Goal: Information Seeking & Learning: Learn about a topic

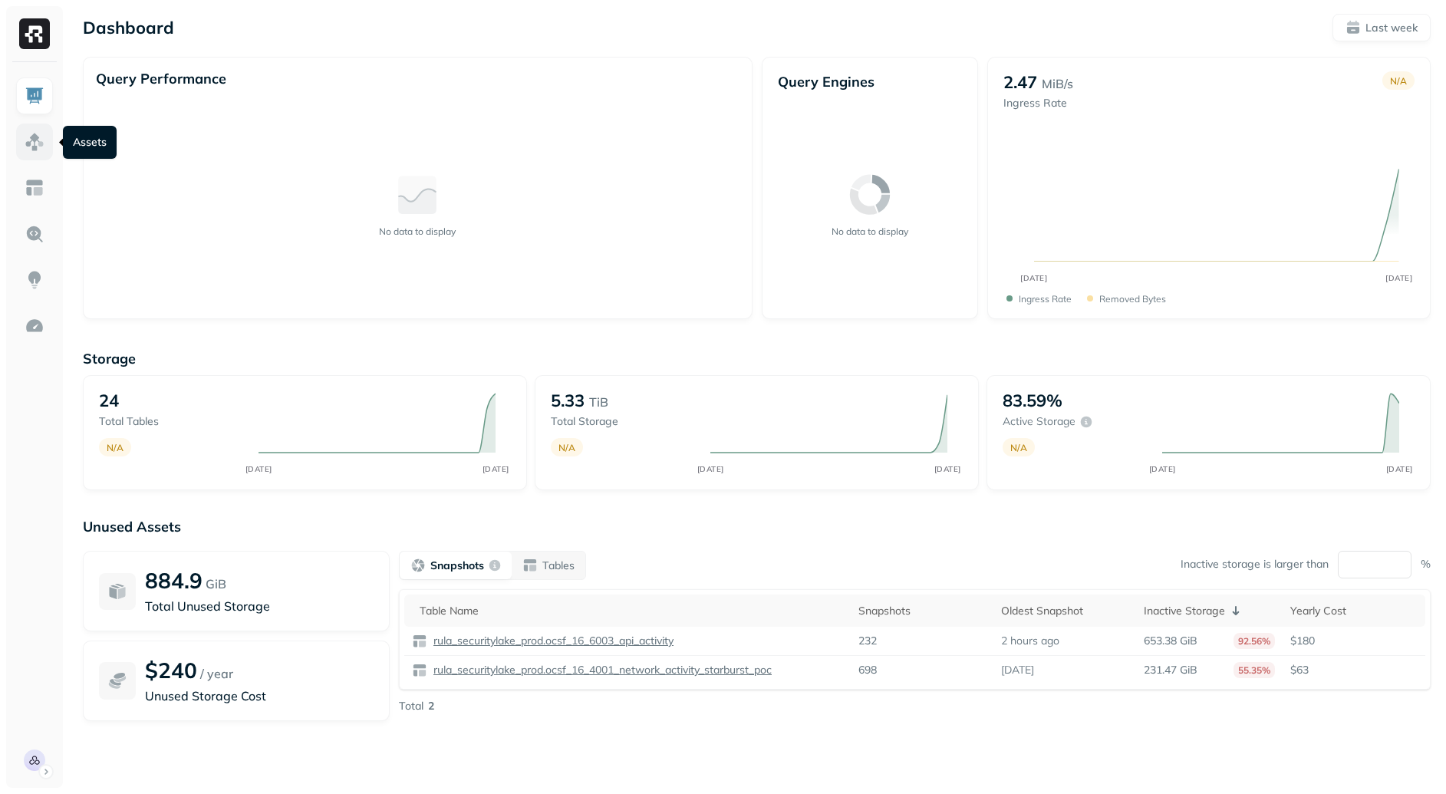
click at [25, 128] on link at bounding box center [34, 142] width 37 height 37
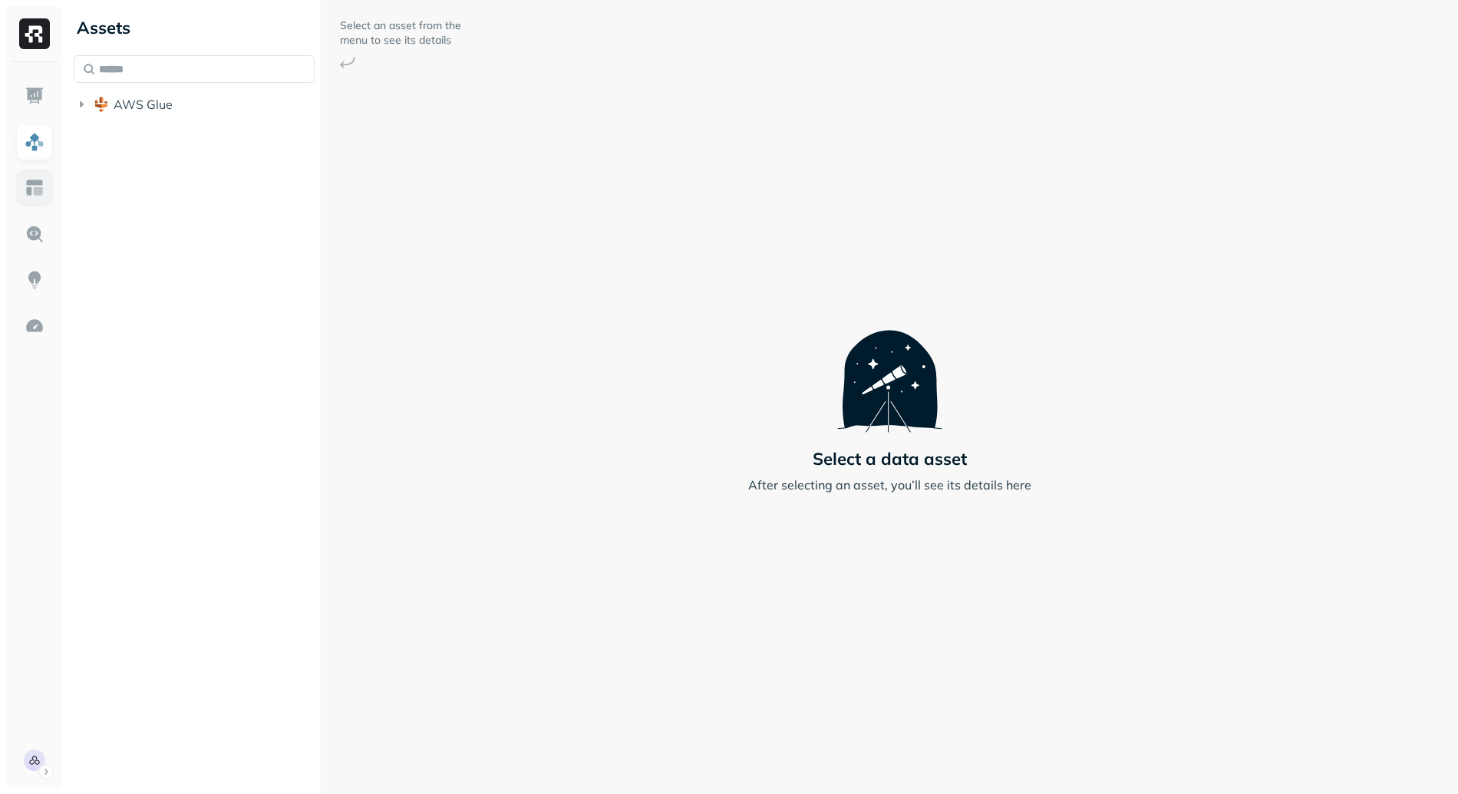
click at [26, 191] on img at bounding box center [35, 188] width 20 height 20
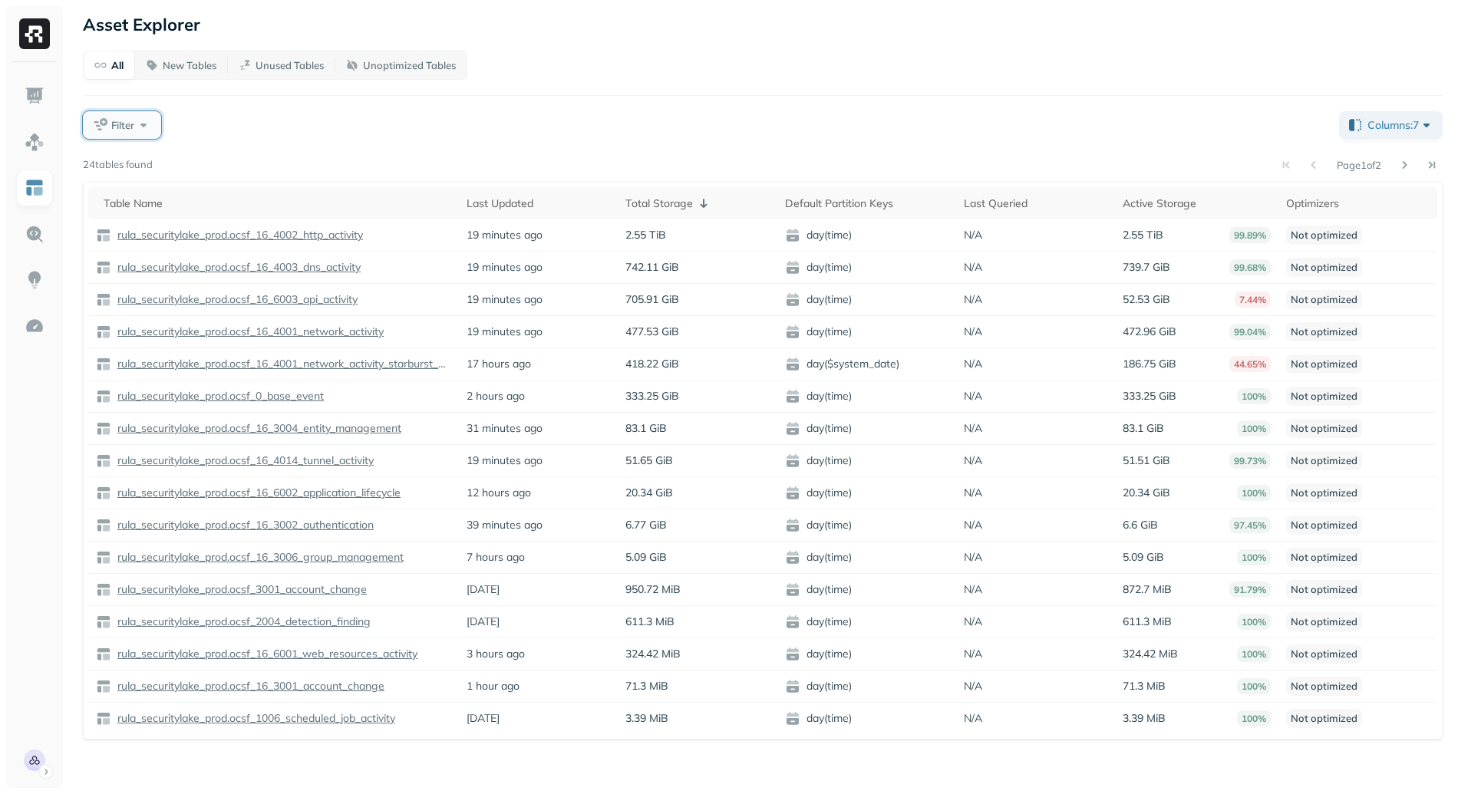
click at [148, 111] on button "Filter" at bounding box center [122, 125] width 78 height 28
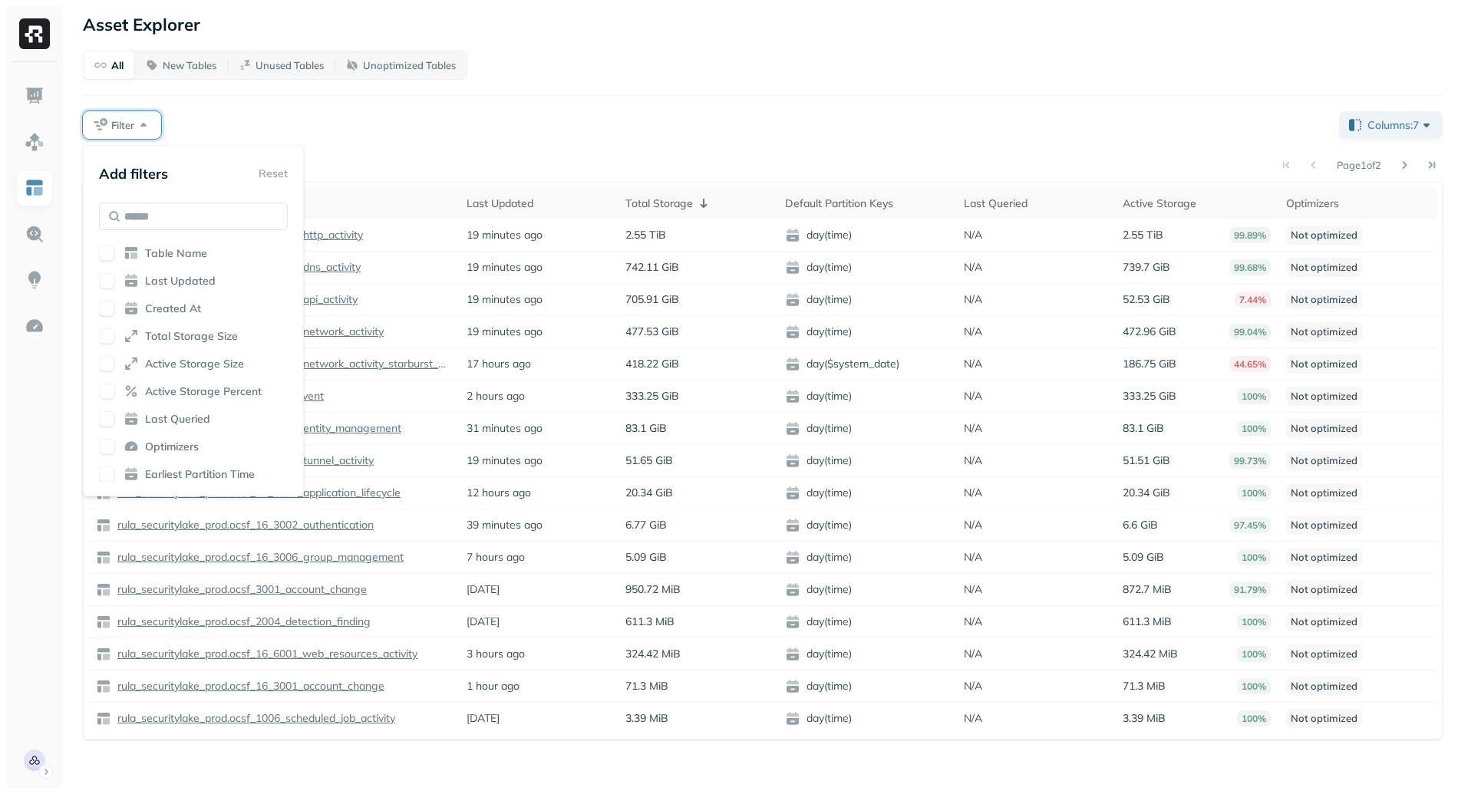
click at [315, 111] on div "Filter" at bounding box center [705, 125] width 1244 height 28
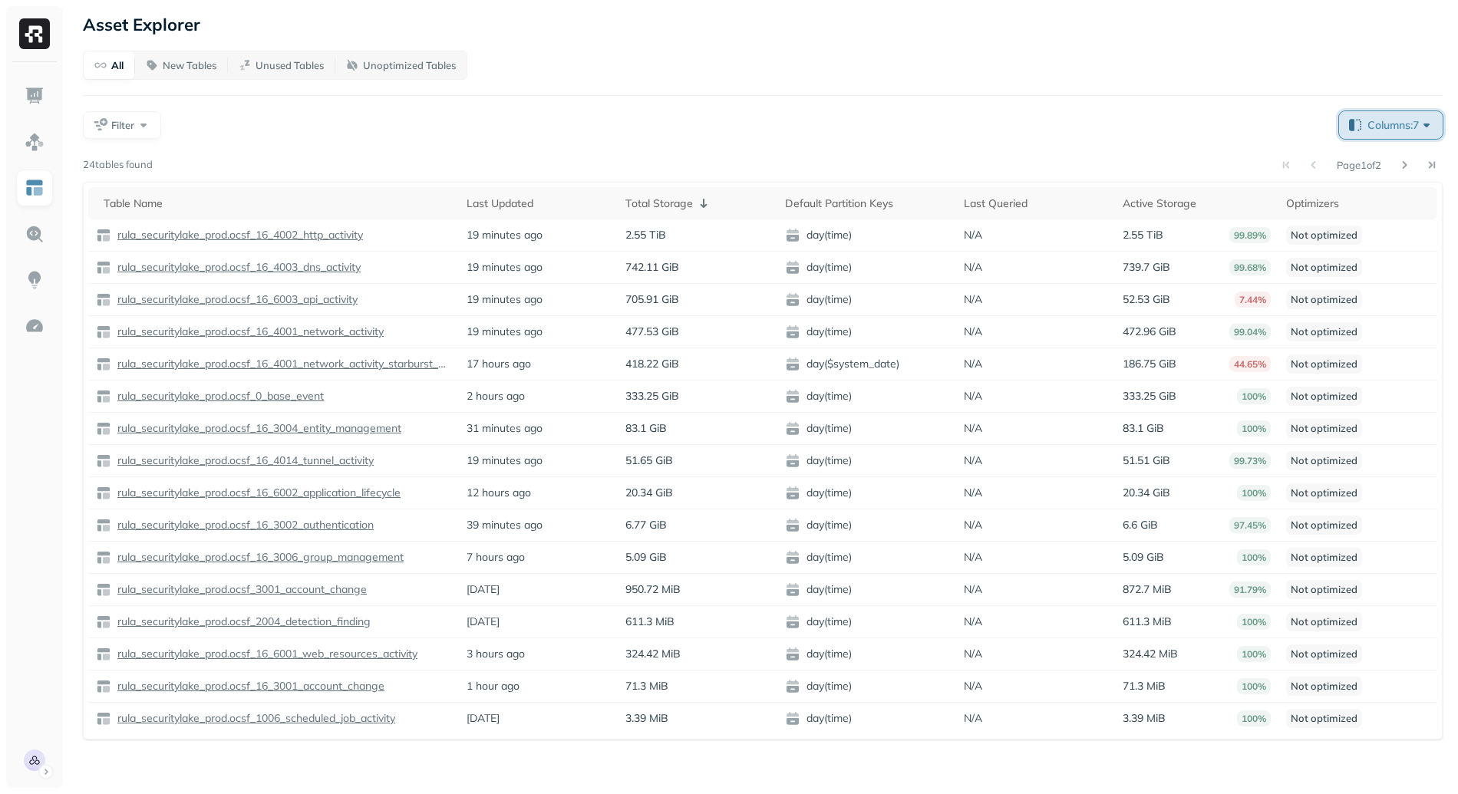
click at [1377, 127] on span "Columns: 7" at bounding box center [1400, 124] width 67 height 15
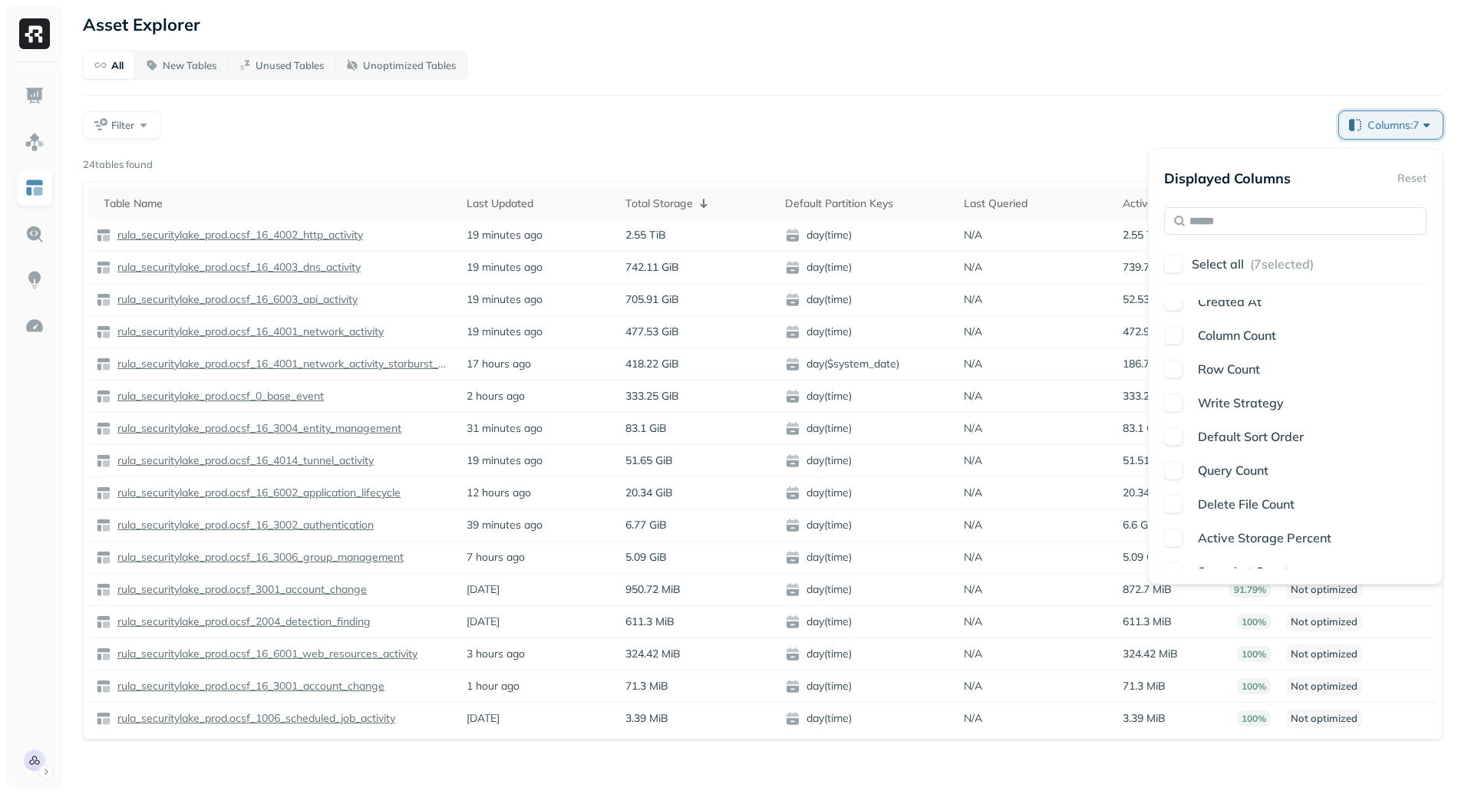
scroll to position [394, 0]
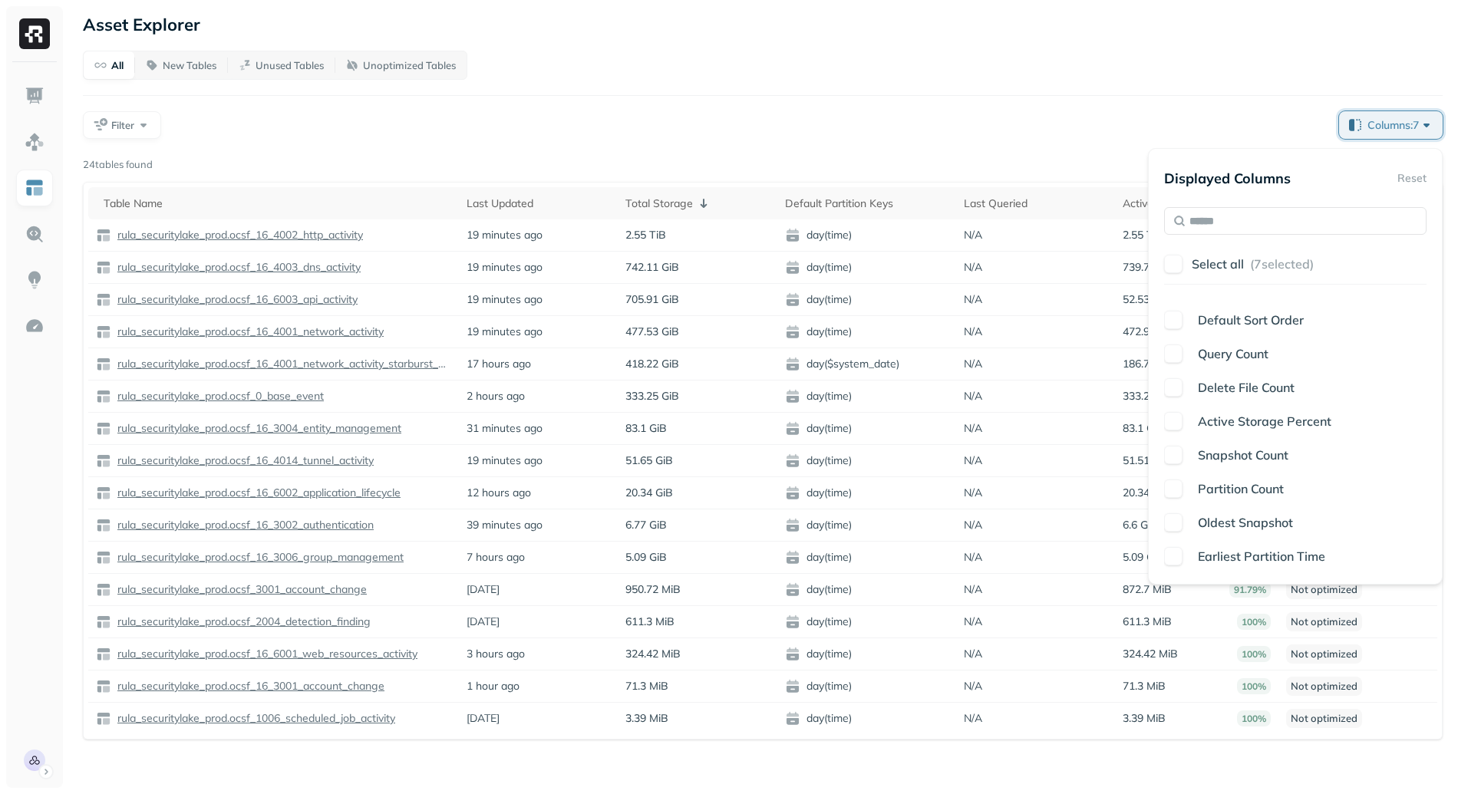
click at [1229, 458] on span "Snapshot Count" at bounding box center [1243, 454] width 91 height 15
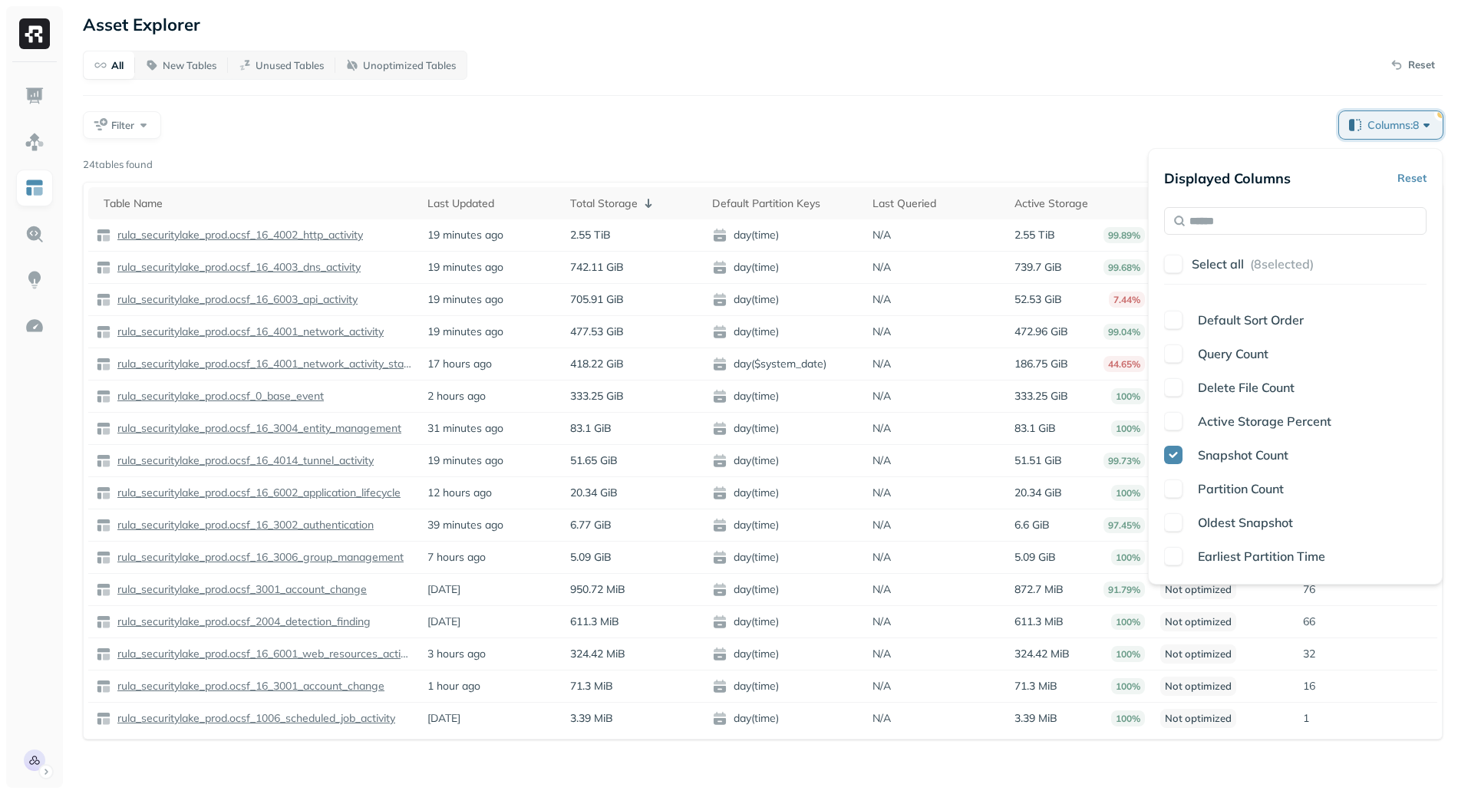
click at [1023, 147] on div "All New Tables Unused Tables Unoptimized Tables Reset Filter Columns: 8 Page 1 …" at bounding box center [762, 395] width 1359 height 689
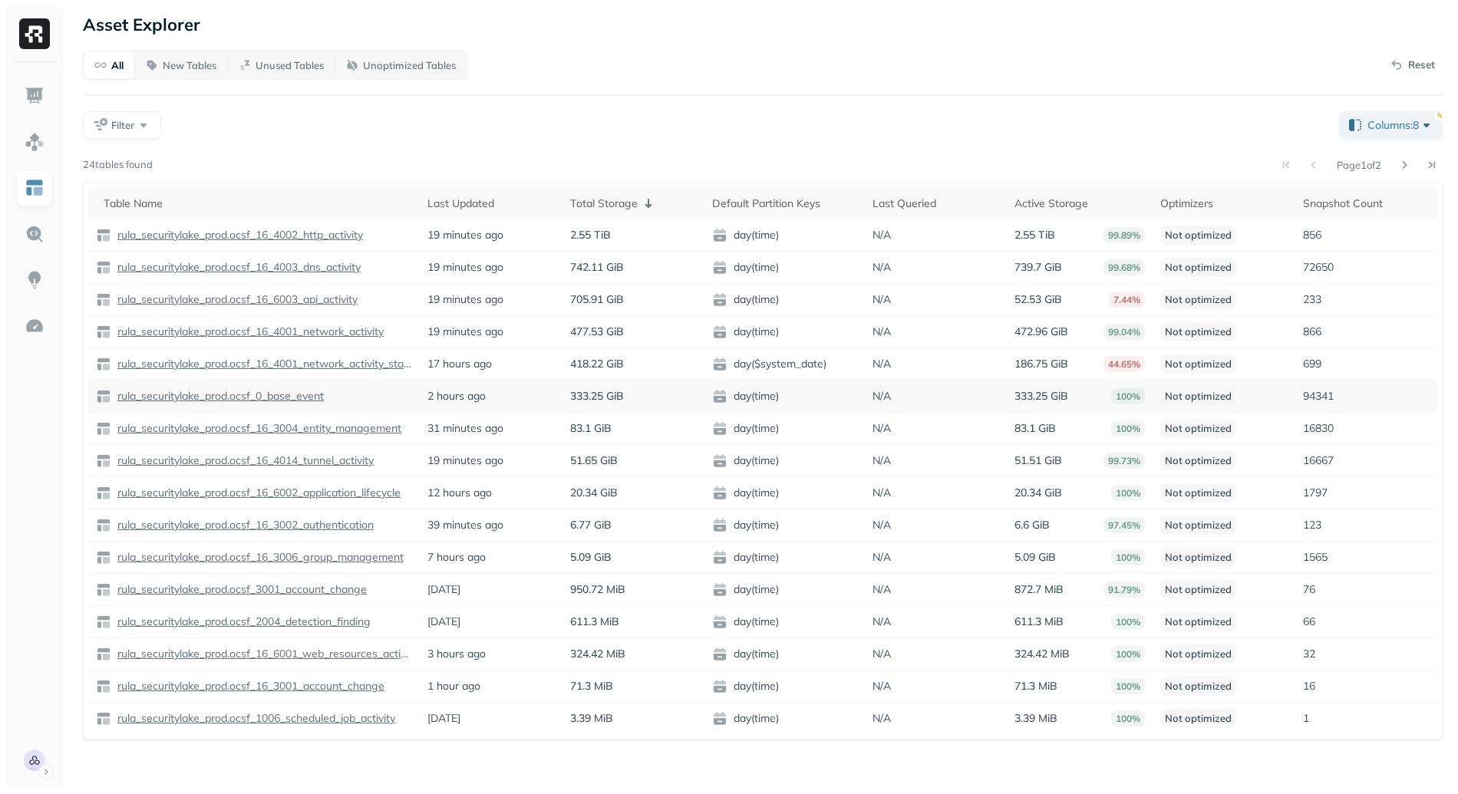
click at [1311, 387] on td "94341" at bounding box center [1366, 397] width 142 height 32
click at [1318, 271] on p "72650" at bounding box center [1366, 267] width 127 height 15
click at [1356, 271] on p "72650" at bounding box center [1366, 267] width 127 height 15
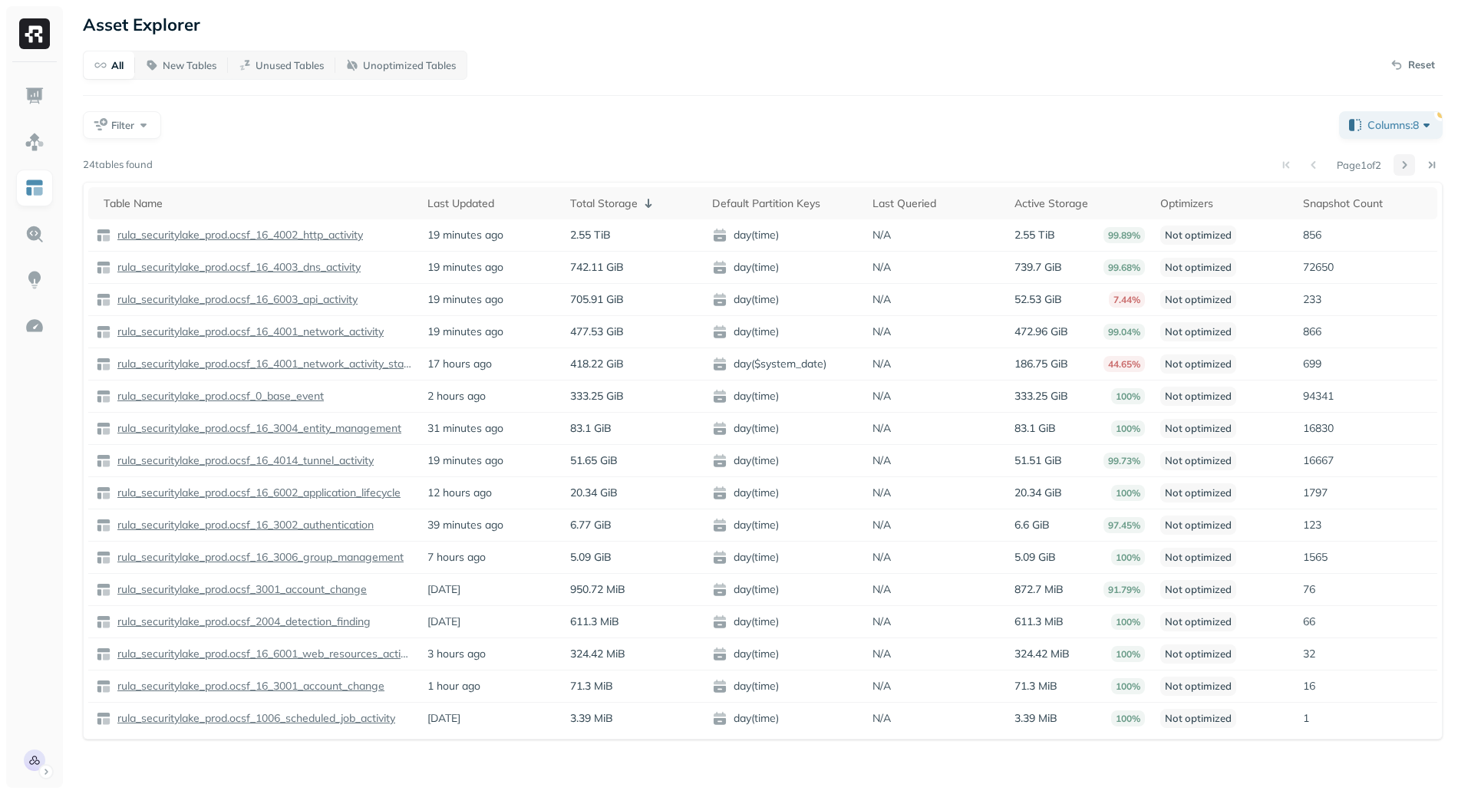
click at [1400, 162] on button at bounding box center [1403, 164] width 21 height 21
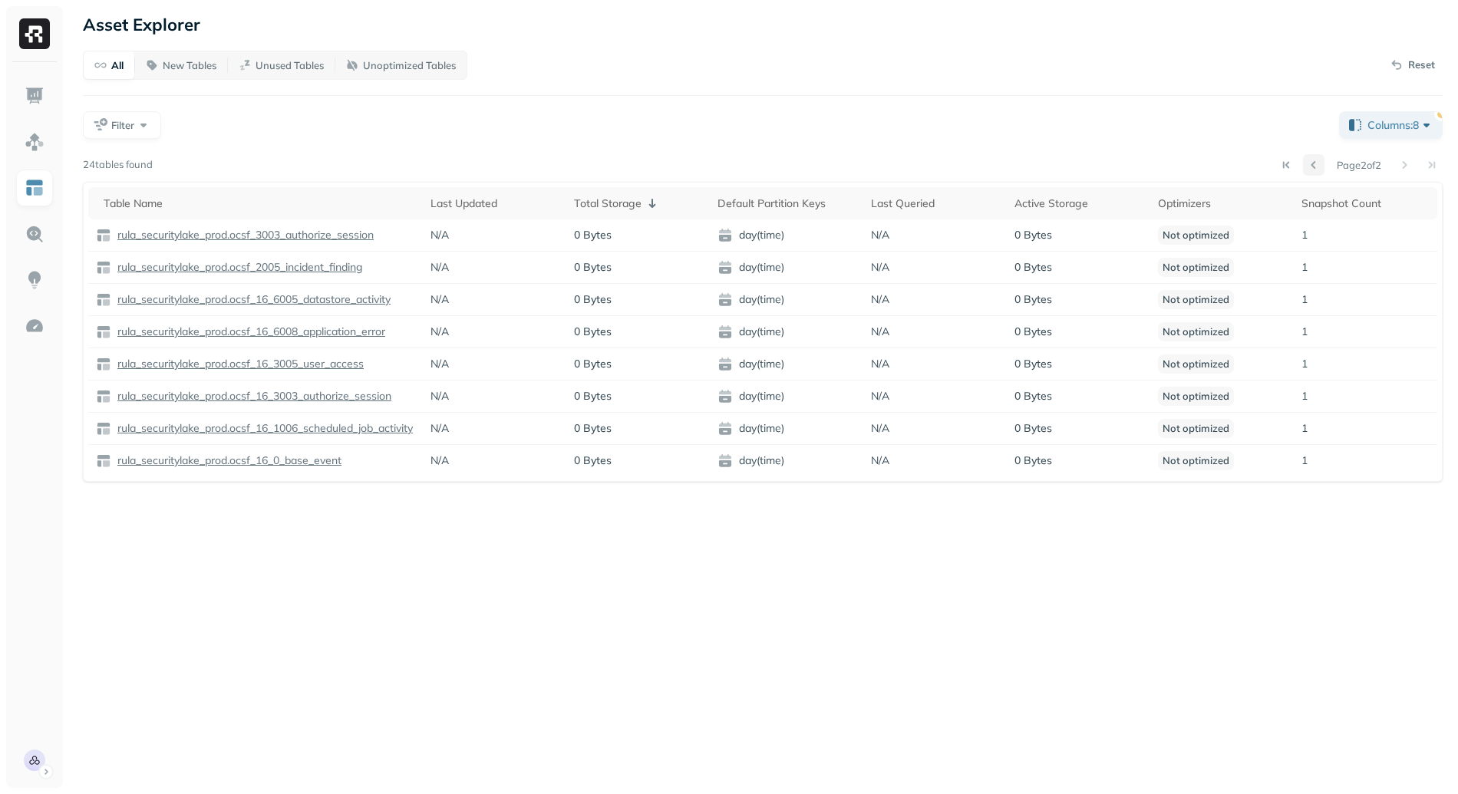
click at [1310, 170] on button at bounding box center [1313, 164] width 21 height 21
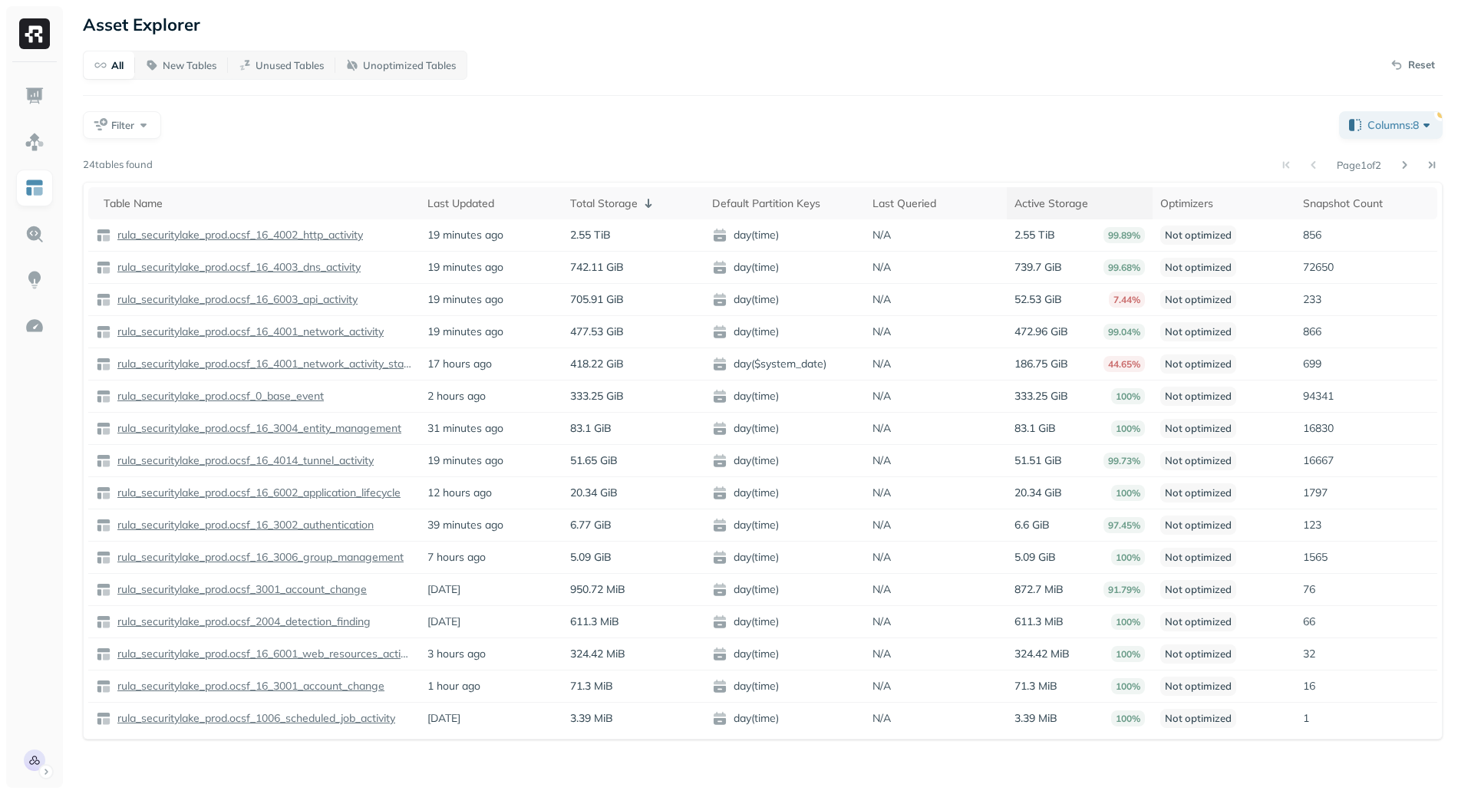
click at [1038, 199] on div "Active Storage" at bounding box center [1079, 203] width 130 height 15
click at [614, 209] on div "Total Storage ( 1 )" at bounding box center [631, 203] width 127 height 18
drag, startPoint x: 997, startPoint y: 233, endPoint x: 1117, endPoint y: 241, distance: 119.9
click at [1117, 241] on tr "rula_securitylake_prod.ocsf_16_4002_http_activity 19 minutes ago 2.55 TiB day(t…" at bounding box center [762, 235] width 1349 height 32
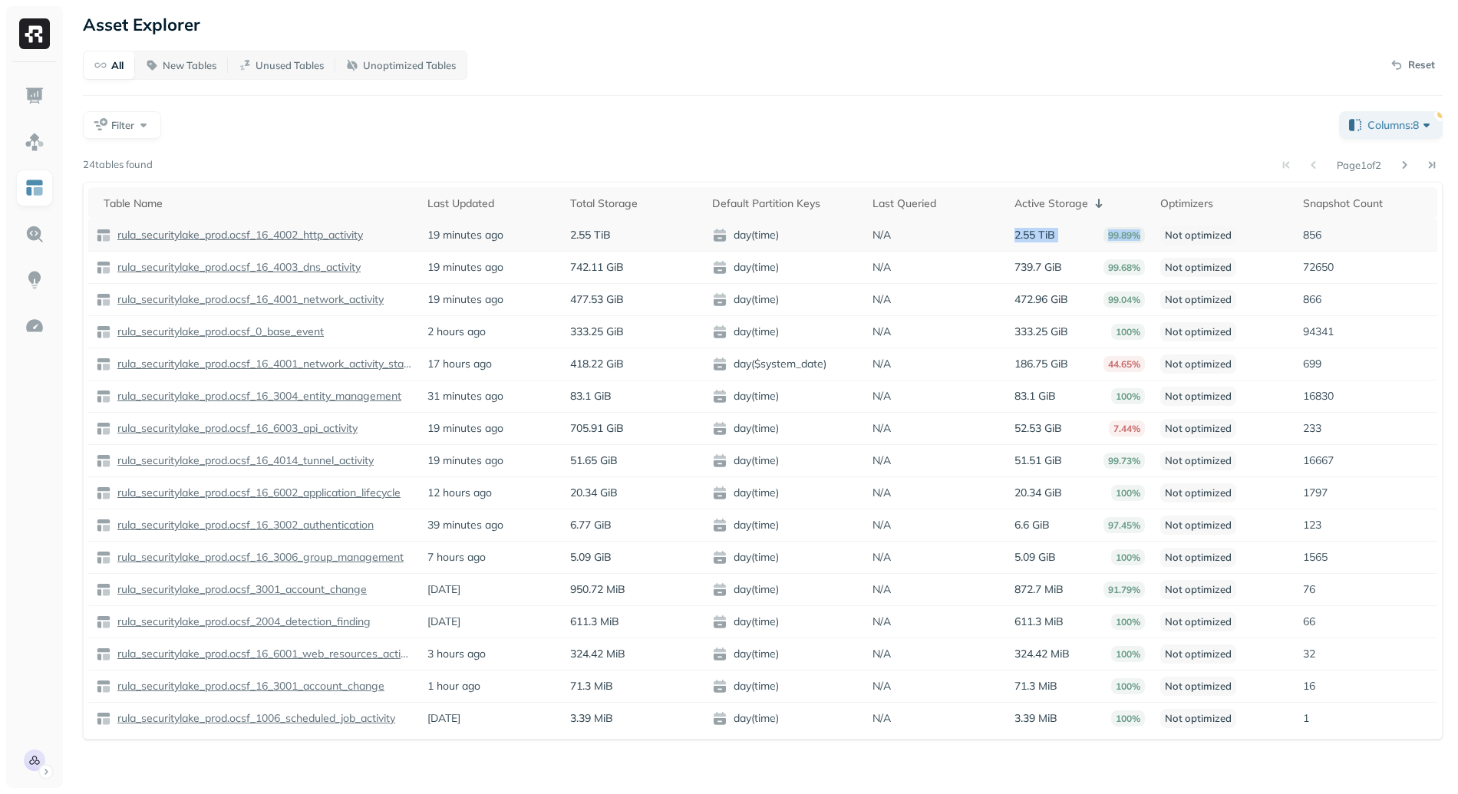
click at [1117, 241] on p "99.89%" at bounding box center [1123, 235] width 41 height 16
click at [26, 239] on img at bounding box center [35, 234] width 20 height 20
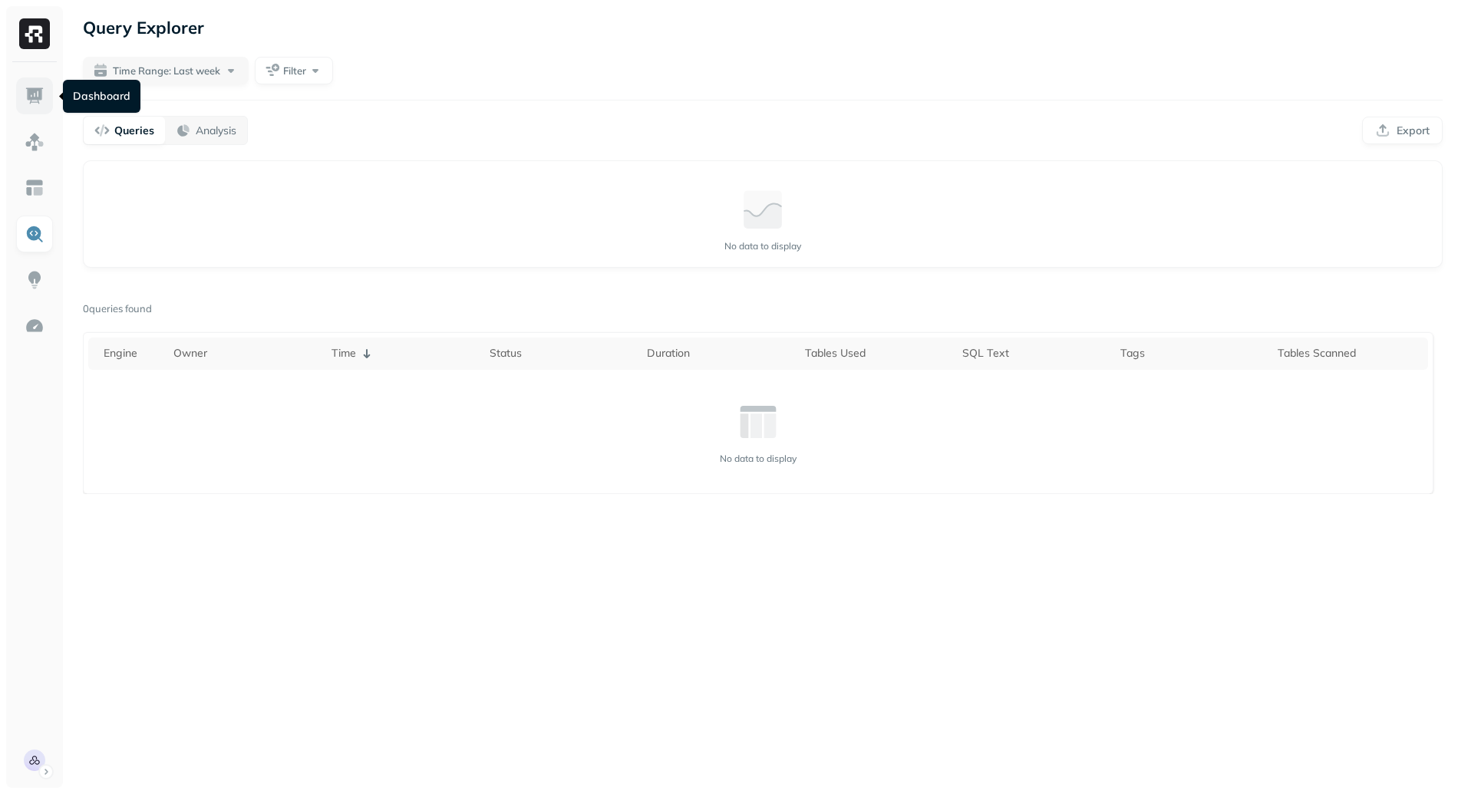
click at [30, 100] on img at bounding box center [35, 96] width 20 height 20
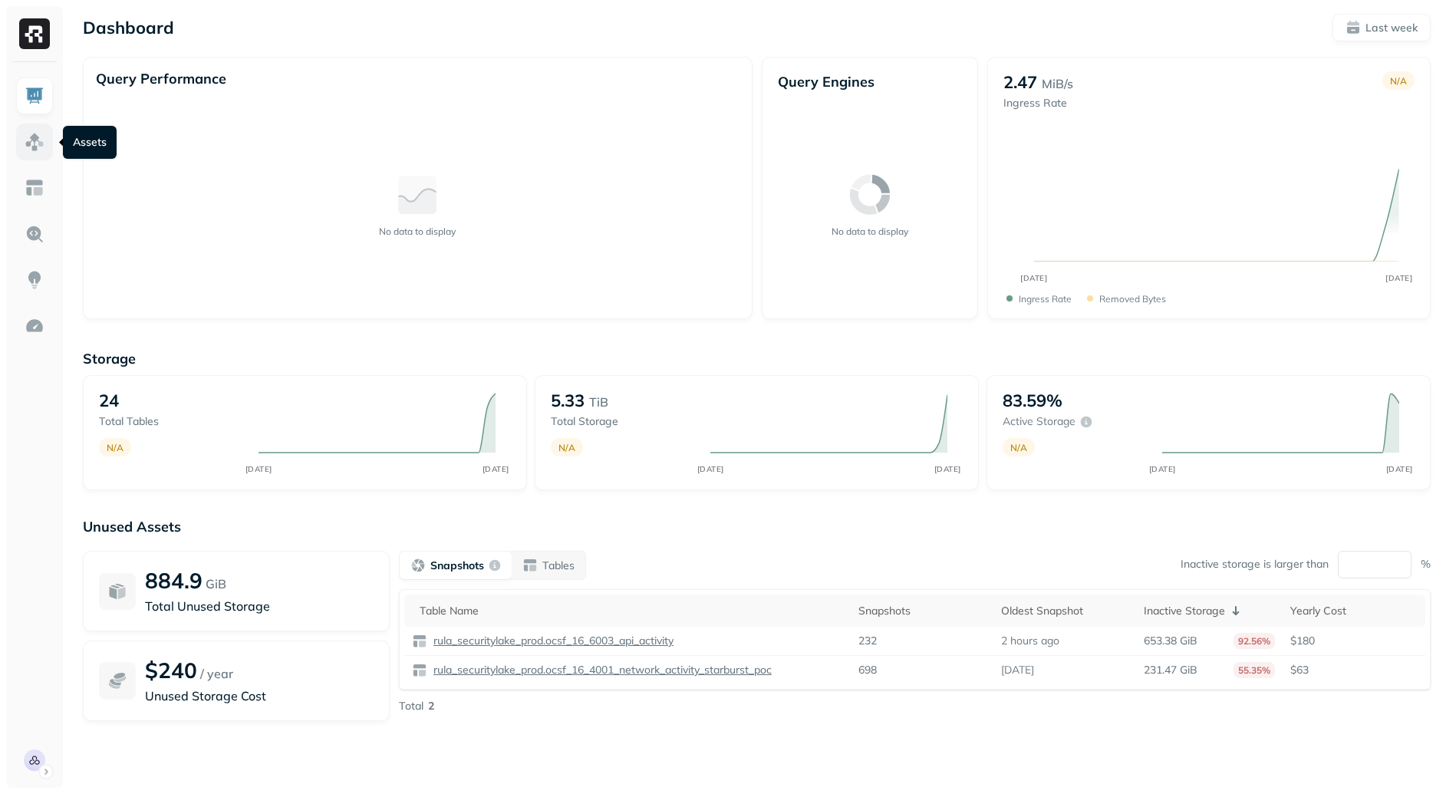
click at [18, 133] on link at bounding box center [34, 142] width 37 height 37
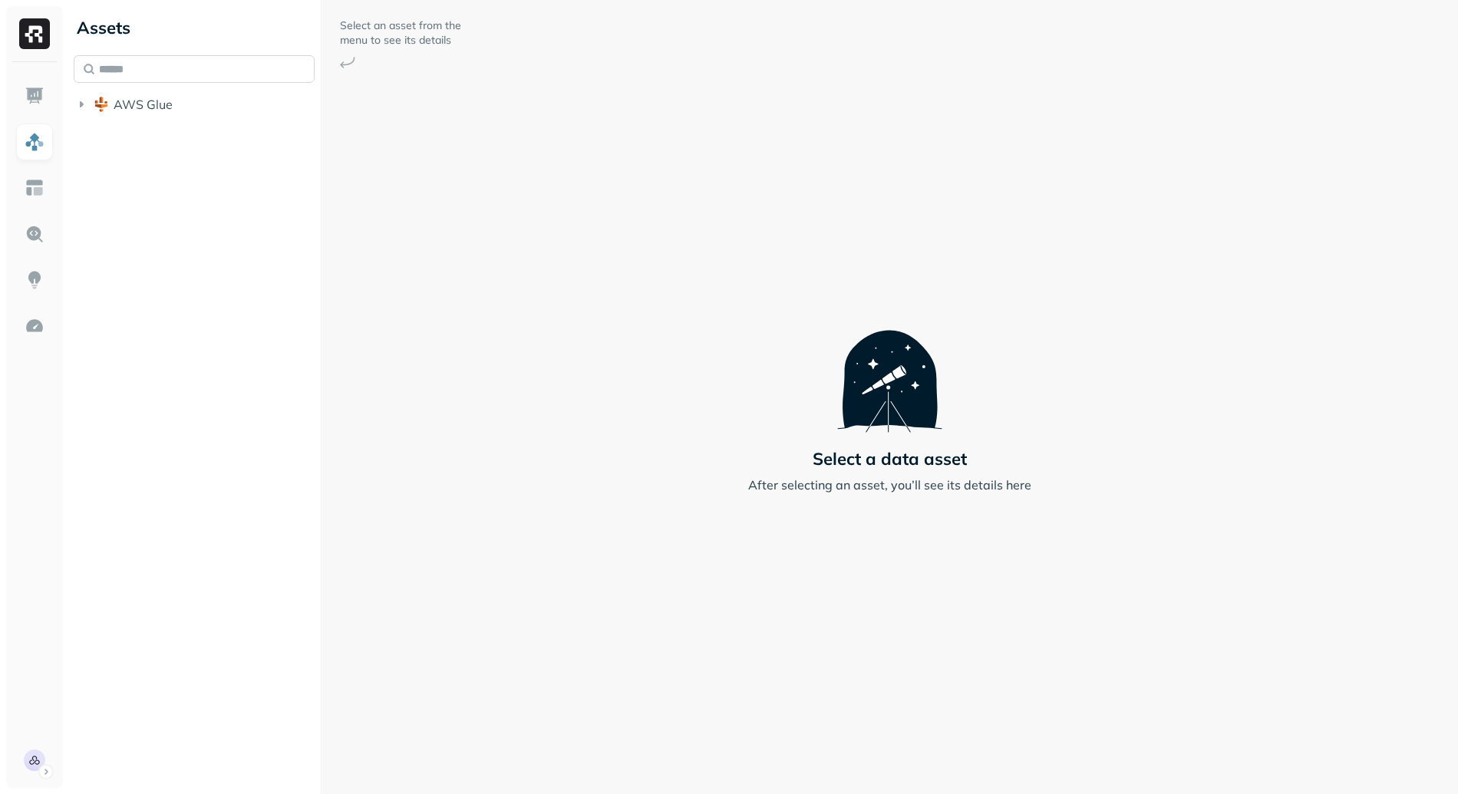
click at [148, 70] on input "text" at bounding box center [194, 69] width 241 height 28
paste input "**********"
type input "**********"
drag, startPoint x: 109, startPoint y: 72, endPoint x: 63, endPoint y: 74, distance: 46.1
click at [63, 74] on div "**********" at bounding box center [729, 397] width 1458 height 794
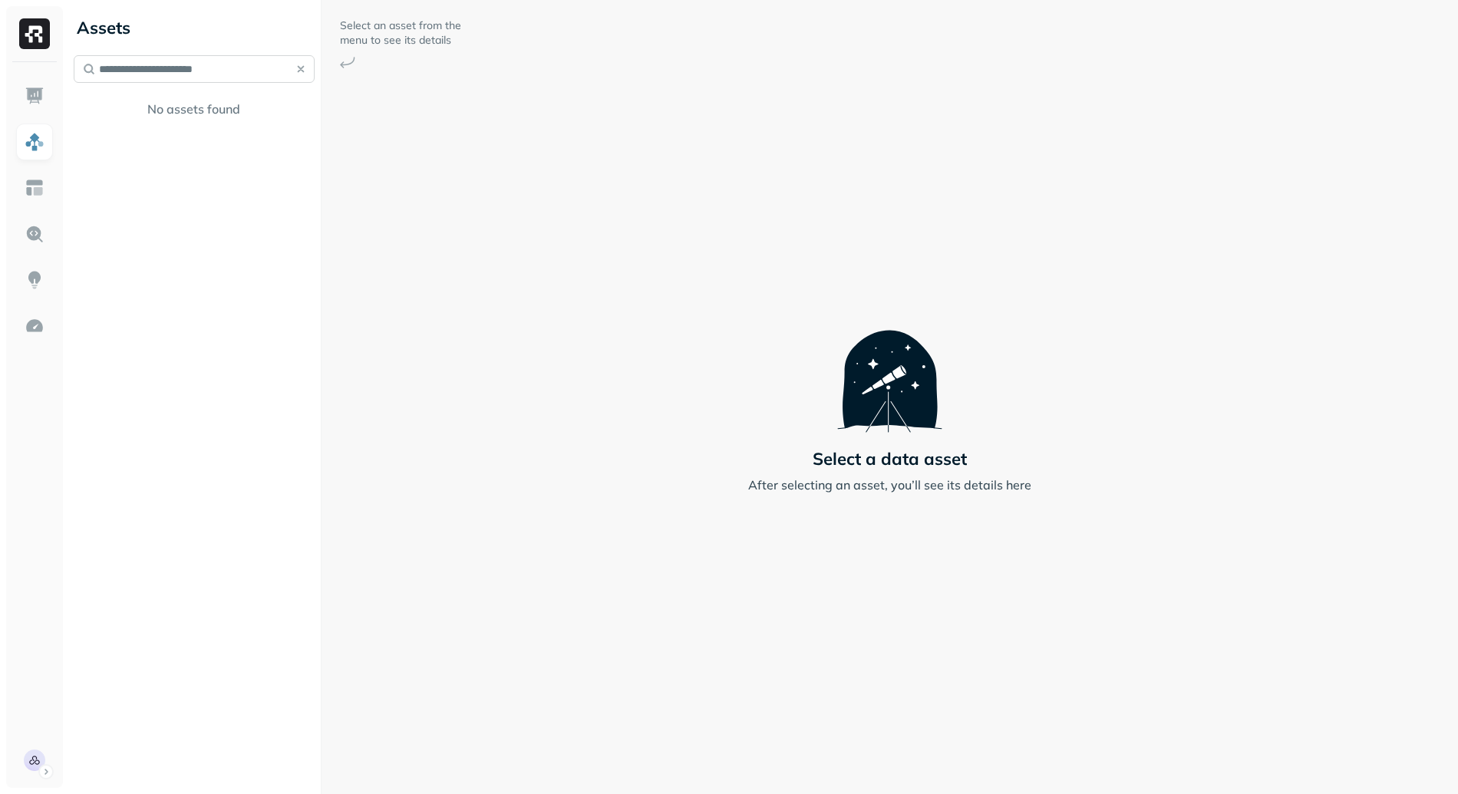
click at [222, 77] on input "**********" at bounding box center [194, 69] width 241 height 28
drag, startPoint x: 221, startPoint y: 74, endPoint x: 99, endPoint y: 68, distance: 122.1
click at [99, 68] on input "**********" at bounding box center [194, 69] width 241 height 28
drag, startPoint x: 450, startPoint y: 203, endPoint x: 282, endPoint y: 140, distance: 179.9
click at [450, 203] on div "Select an asset from the menu to see its details Select a data asset After sele…" at bounding box center [889, 397] width 1136 height 794
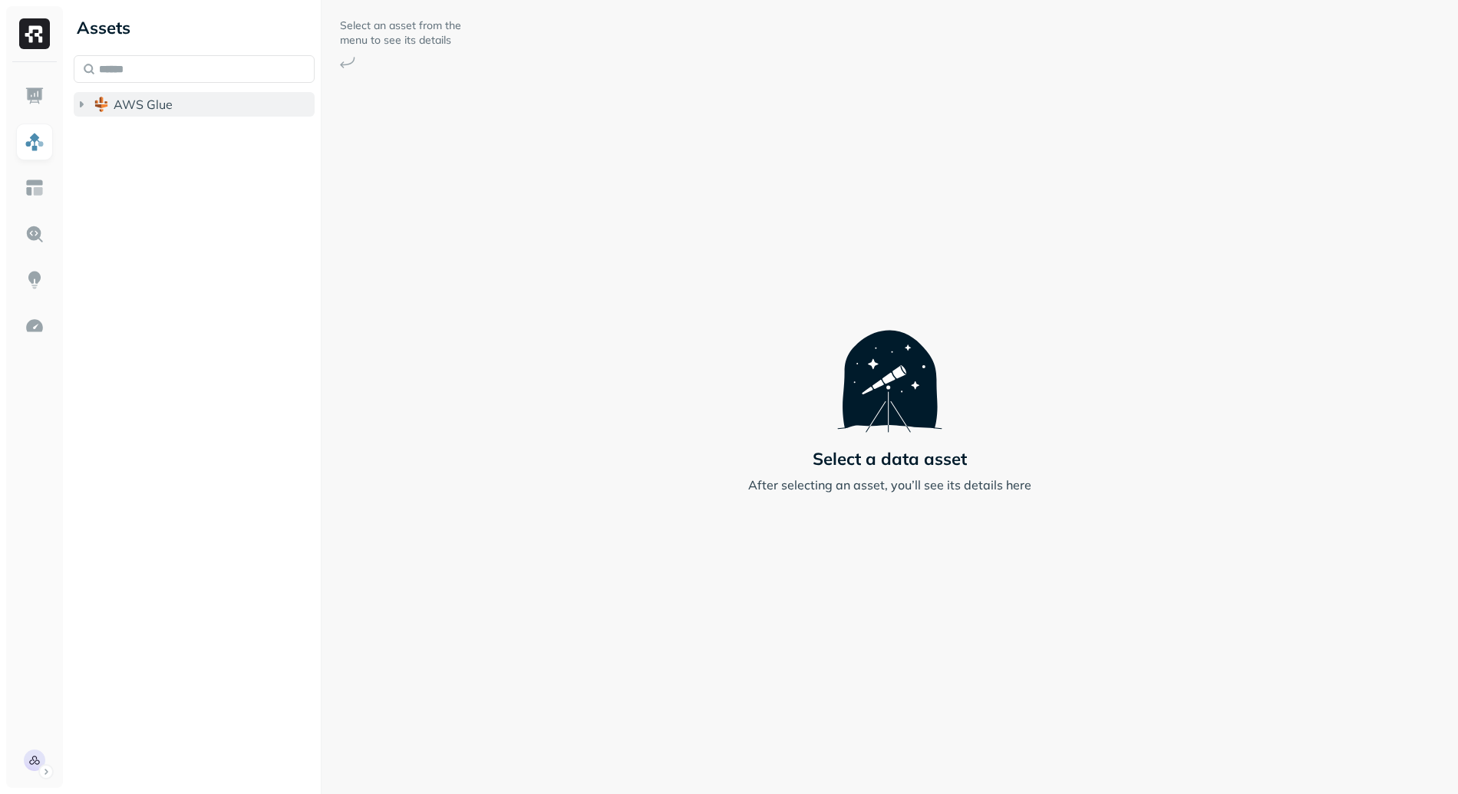
click at [178, 100] on button "AWS Glue" at bounding box center [194, 104] width 241 height 25
click at [203, 126] on span "rula_securitylake_prod" at bounding box center [194, 133] width 130 height 15
click at [242, 160] on button "Tables ( 24 )" at bounding box center [210, 162] width 212 height 25
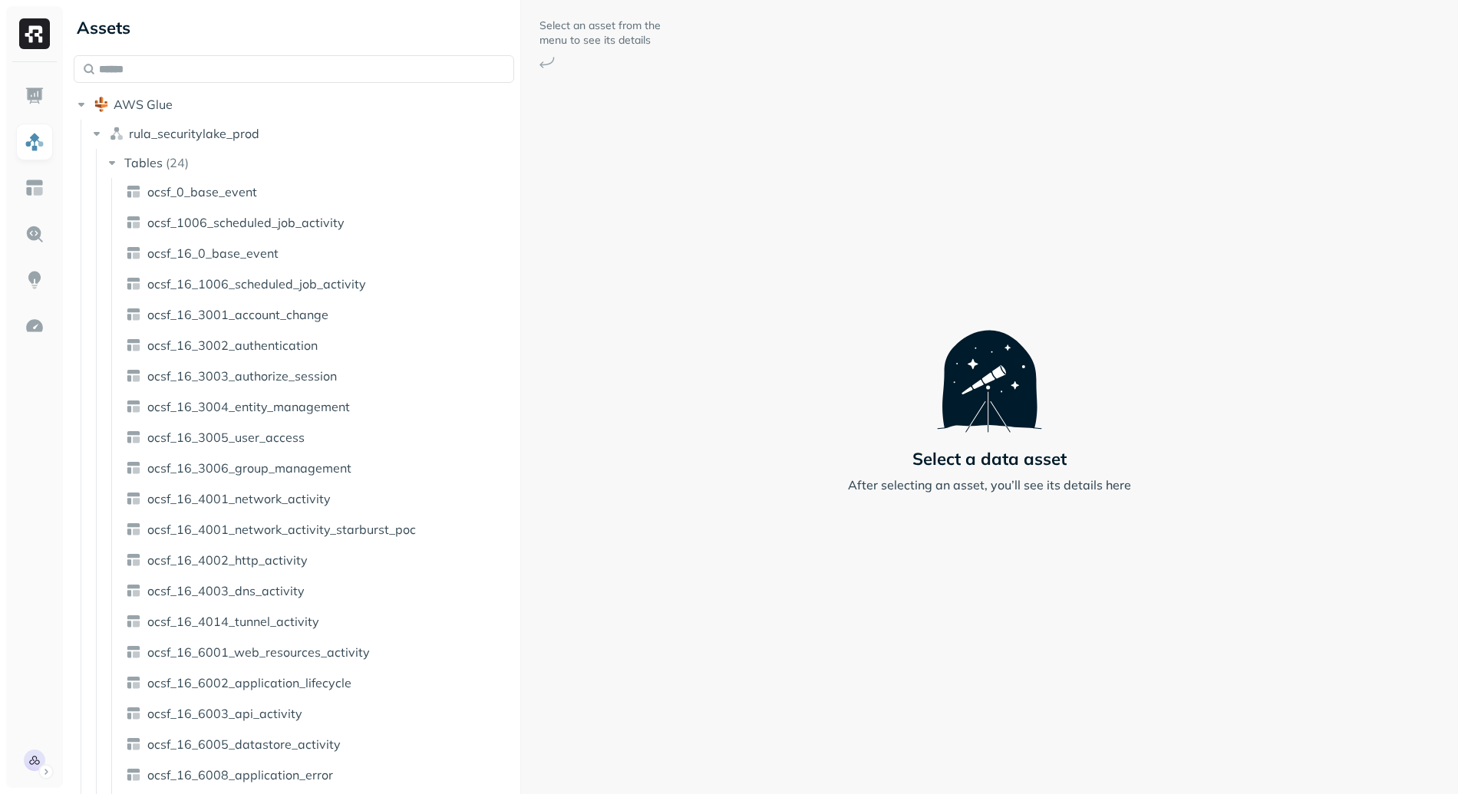
click at [554, 331] on div "Assets AWS Glue rula_securitylake_prod Tables ( 24 ) ocsf_0_base_event ocsf_100…" at bounding box center [763, 397] width 1390 height 794
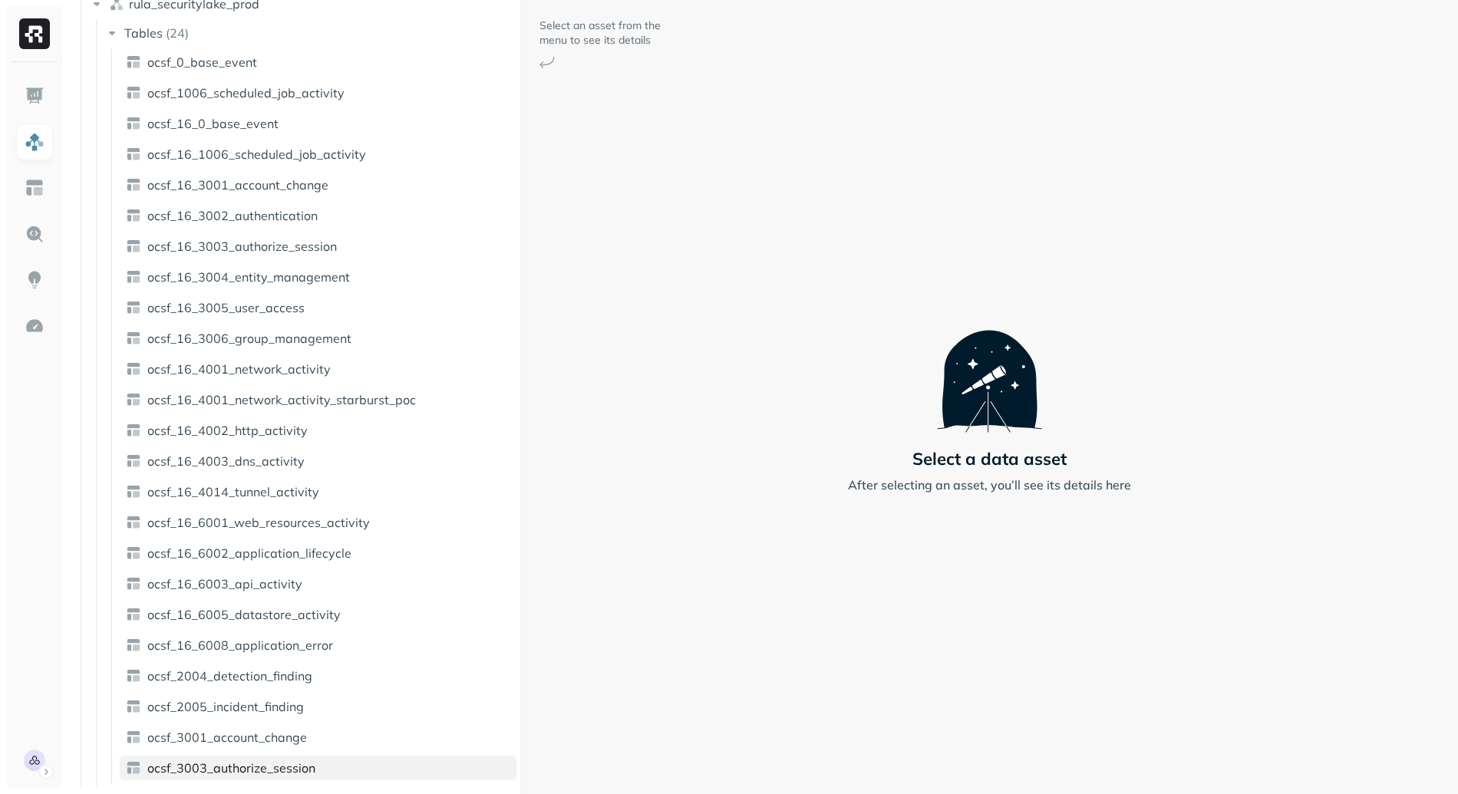
click at [293, 769] on span "ocsf_3003_authorize_session" at bounding box center [231, 767] width 168 height 15
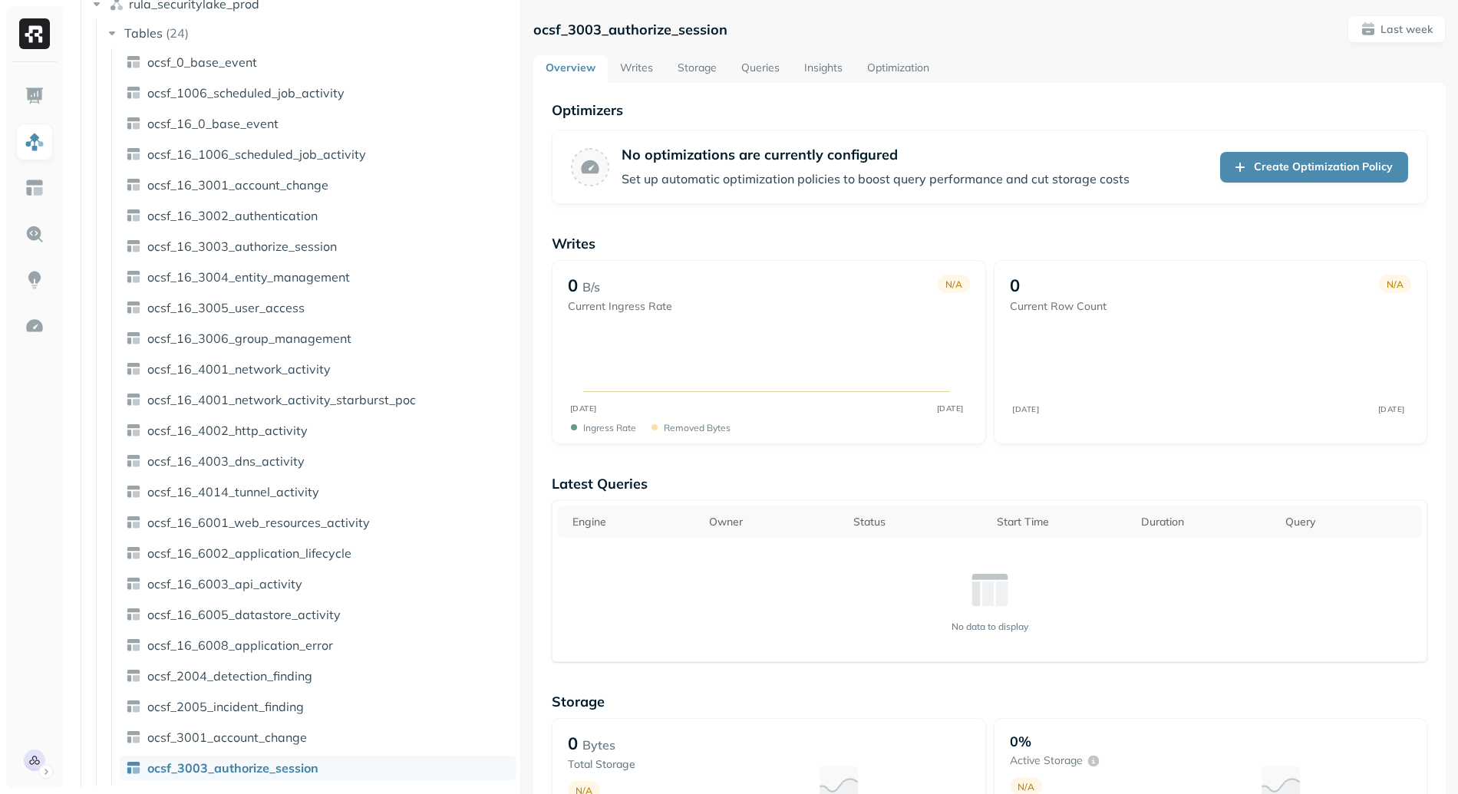
click at [526, 628] on div "ocsf_3003_authorize_session Last week Overview Writes Storage Queries Insights …" at bounding box center [989, 397] width 937 height 794
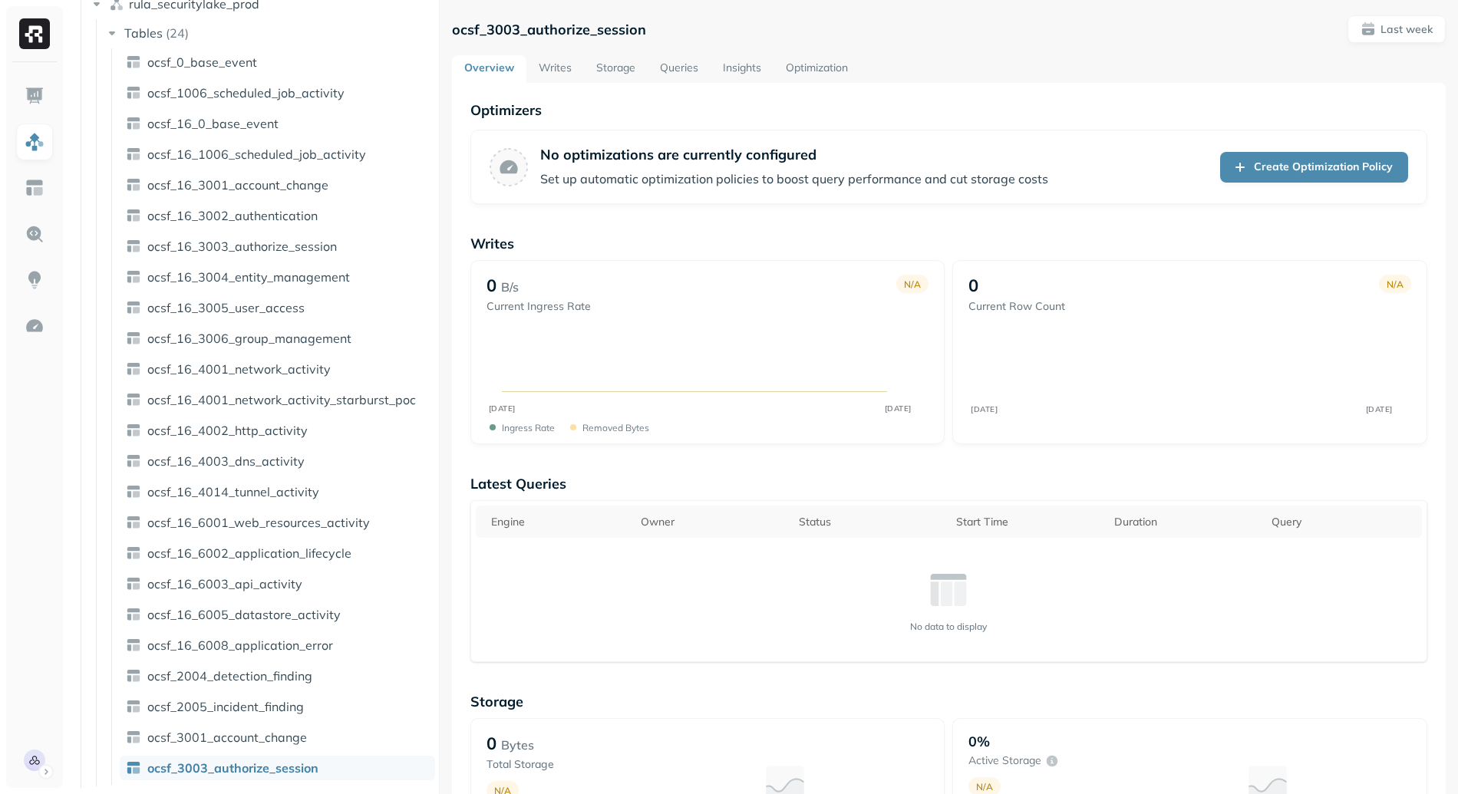
click at [367, 625] on div "Assets AWS Glue rula_securitylake_prod Tables ( 24 ) ocsf_0_base_event ocsf_100…" at bounding box center [763, 397] width 1390 height 794
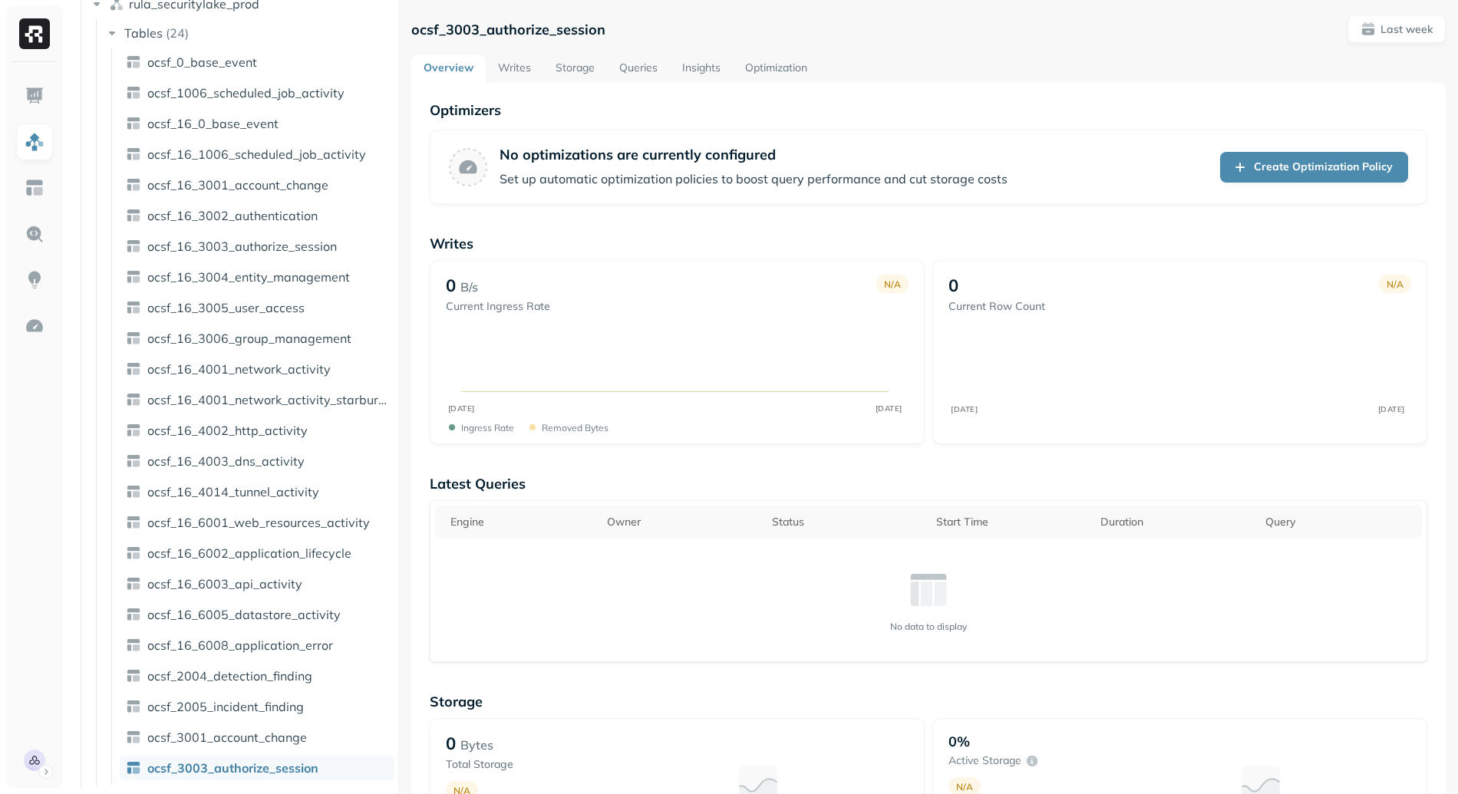
click at [512, 61] on link "Writes" at bounding box center [515, 69] width 58 height 28
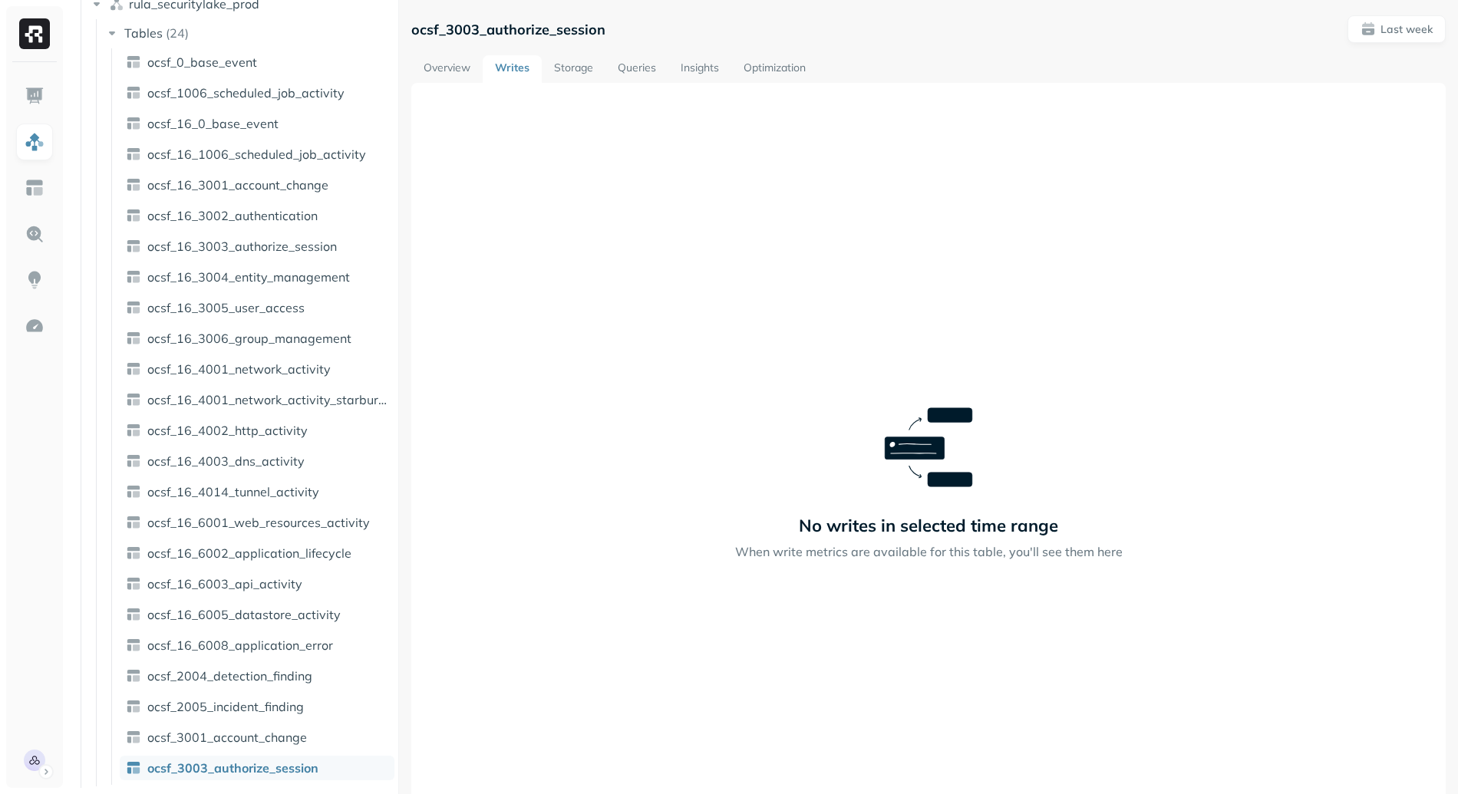
click at [546, 71] on link "Storage" at bounding box center [574, 69] width 64 height 28
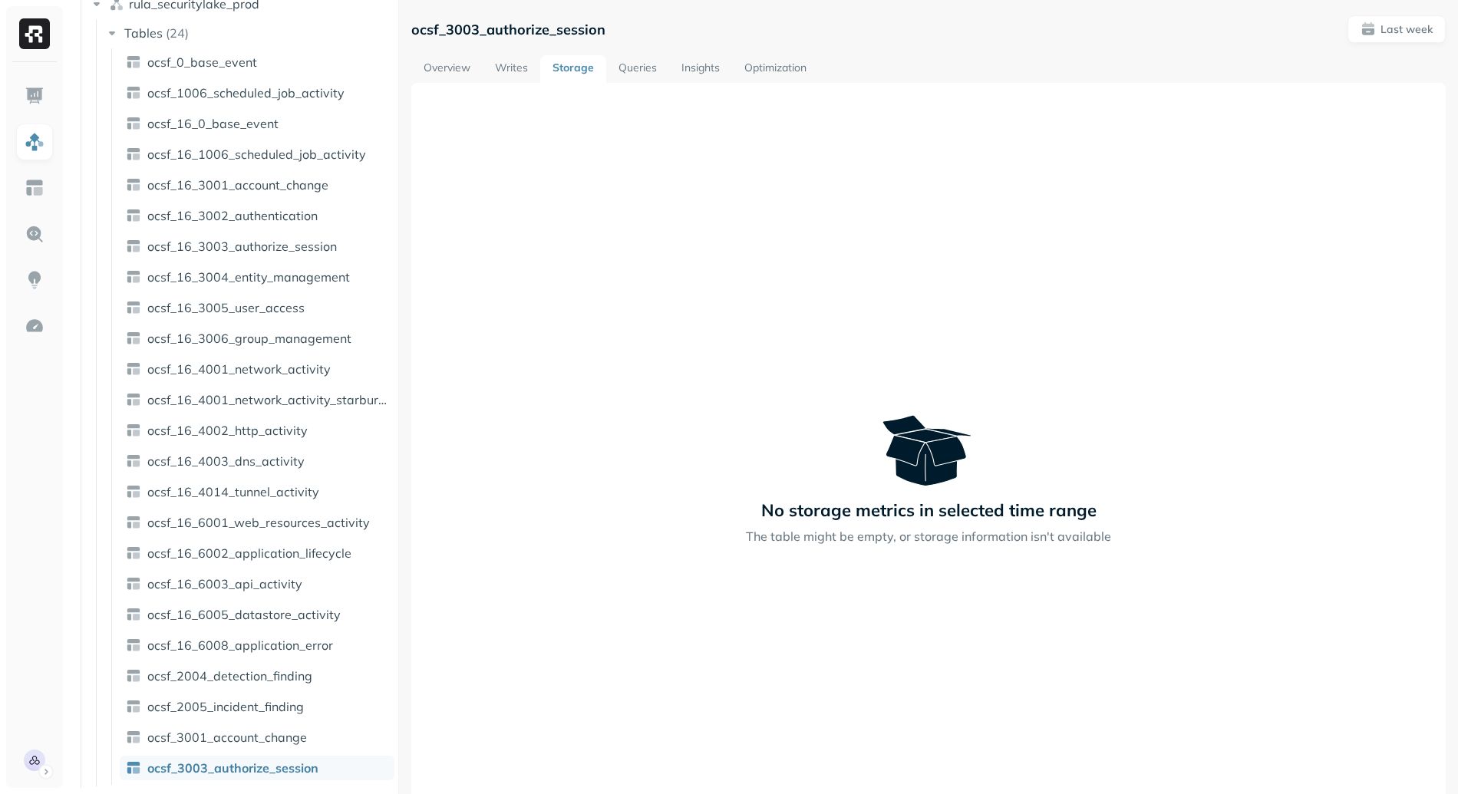
click at [664, 68] on link "Queries" at bounding box center [637, 69] width 63 height 28
click at [801, 74] on link "Optimization" at bounding box center [774, 69] width 87 height 28
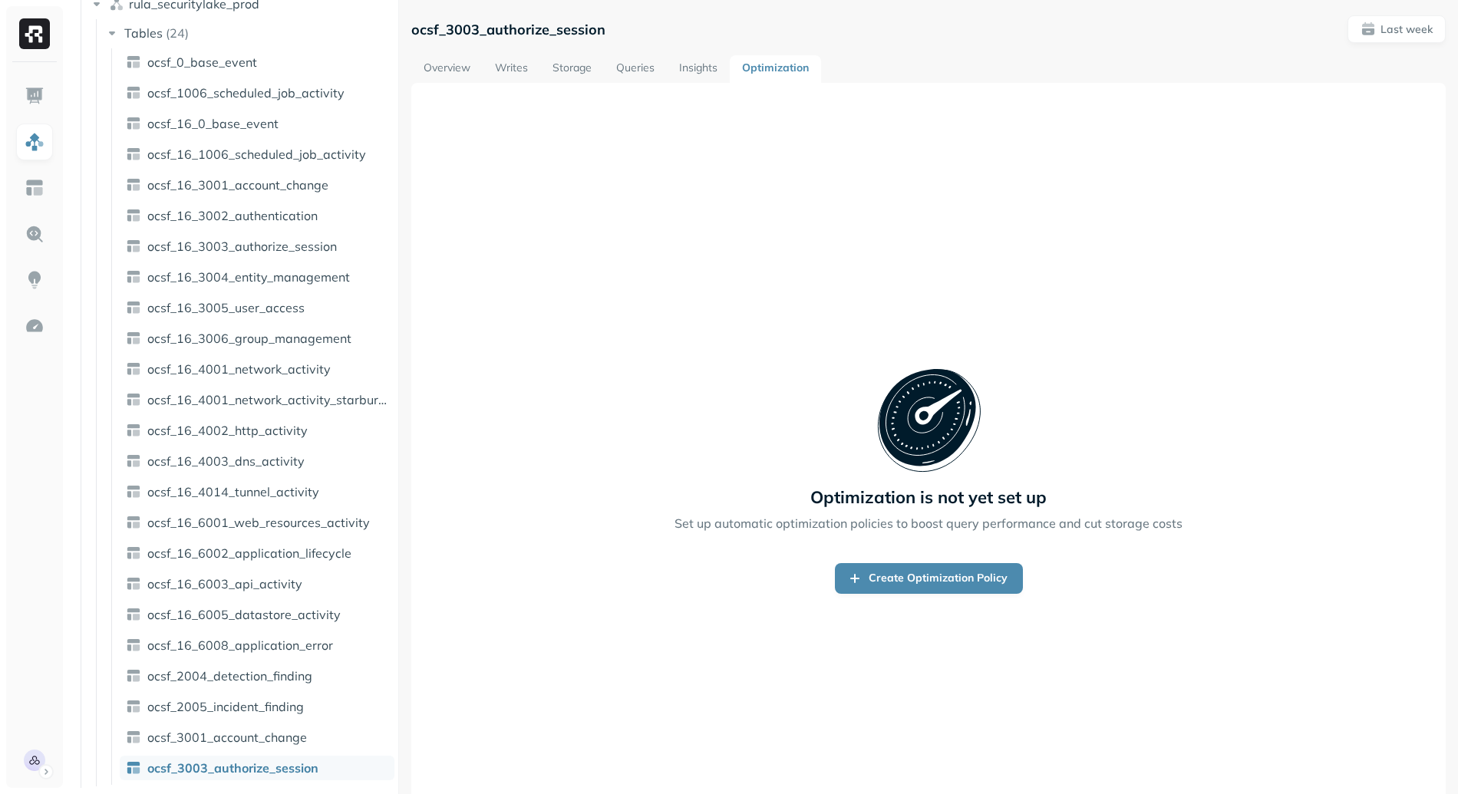
click at [460, 71] on link "Overview" at bounding box center [446, 69] width 71 height 28
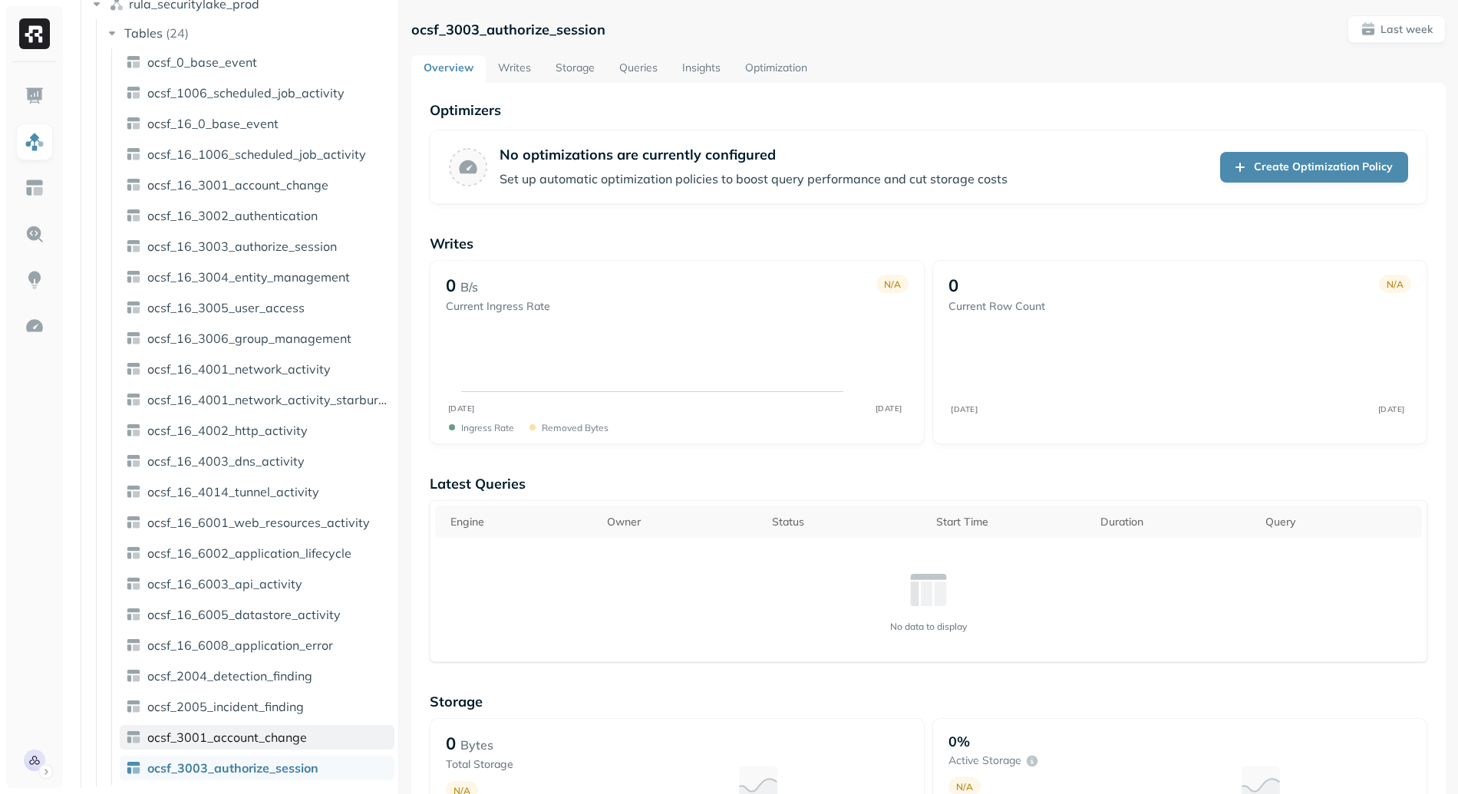
click at [240, 747] on link "ocsf_3001_account_change" at bounding box center [257, 737] width 275 height 25
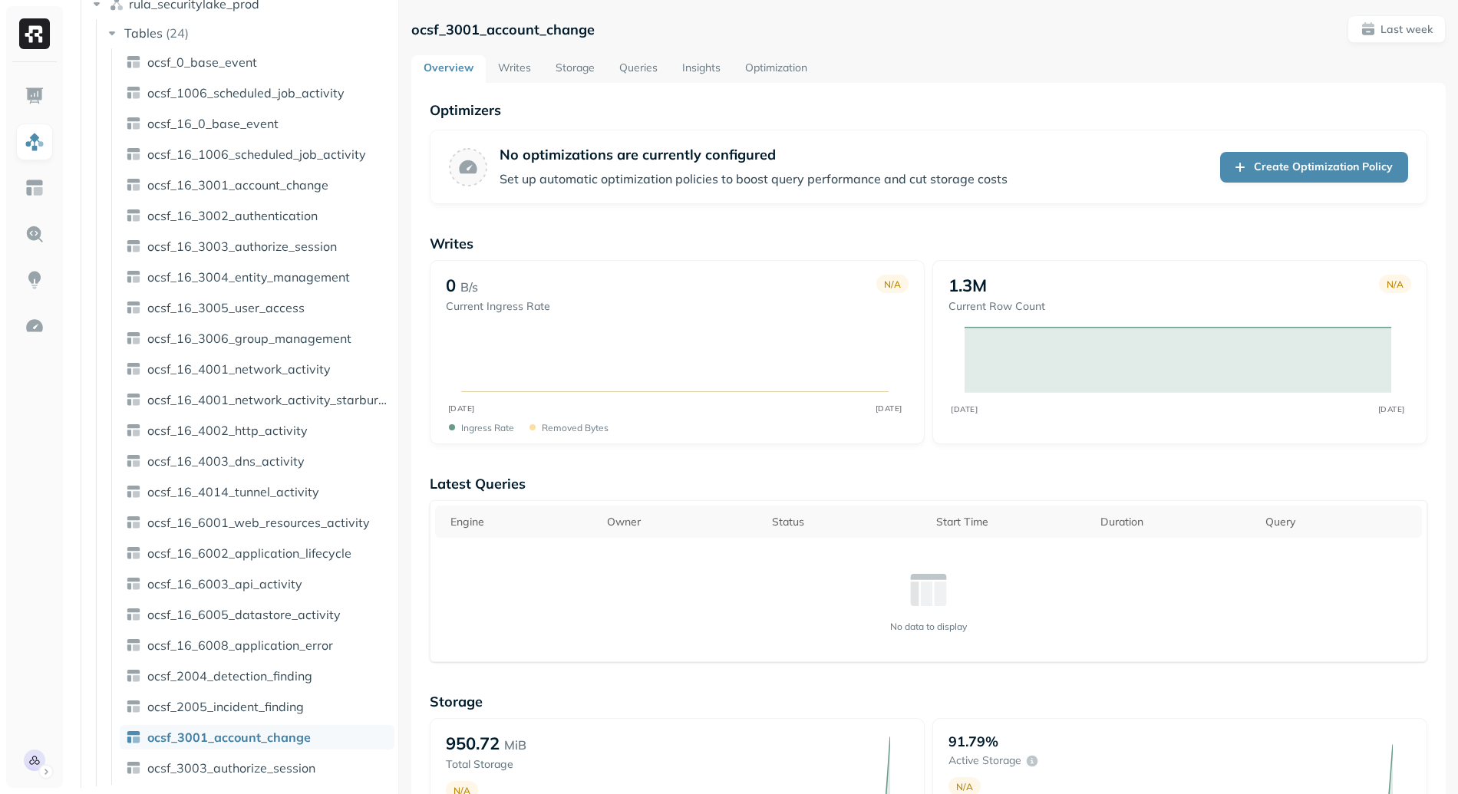
scroll to position [404, 0]
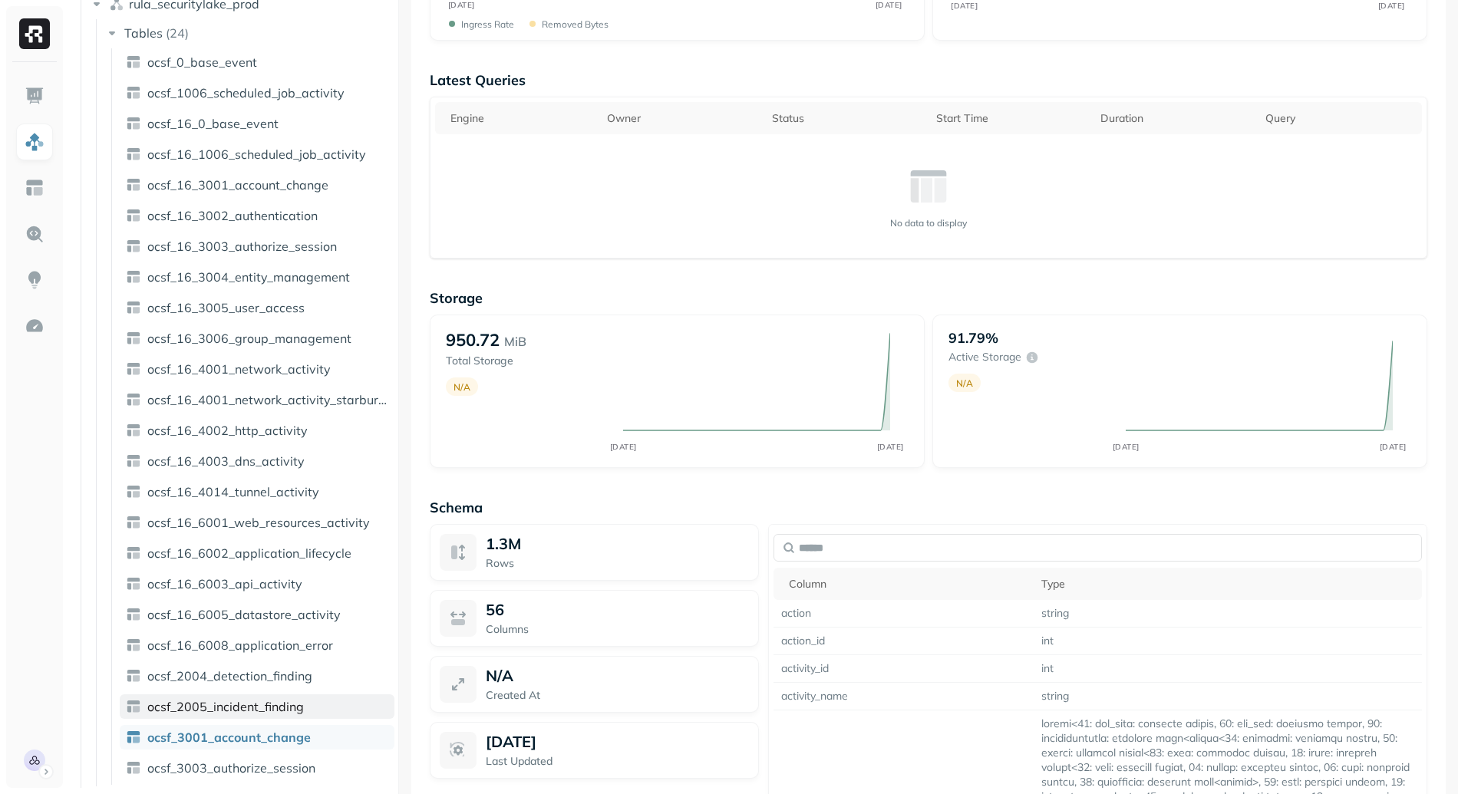
click at [213, 709] on span "ocsf_2005_incident_finding" at bounding box center [225, 706] width 157 height 15
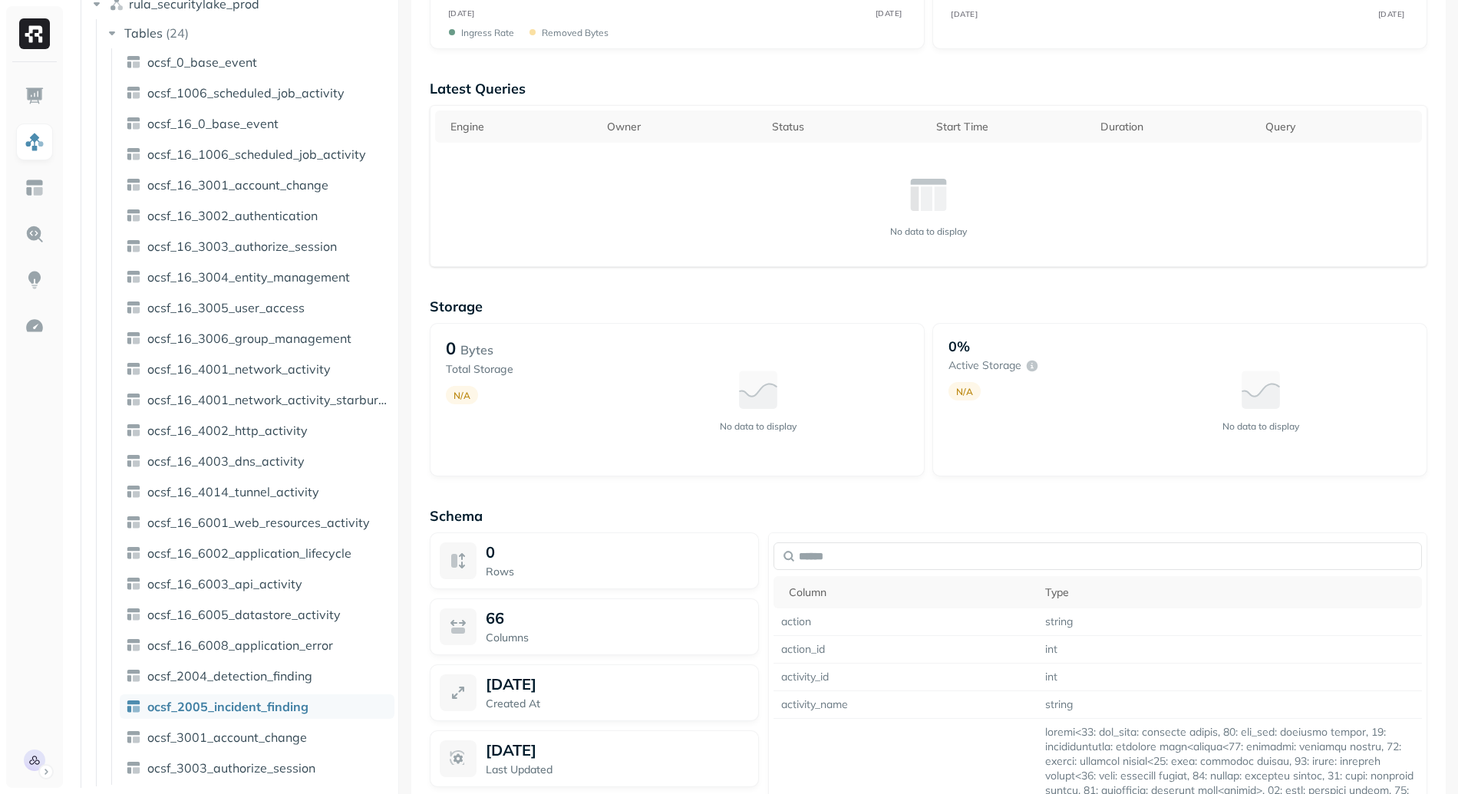
scroll to position [474, 0]
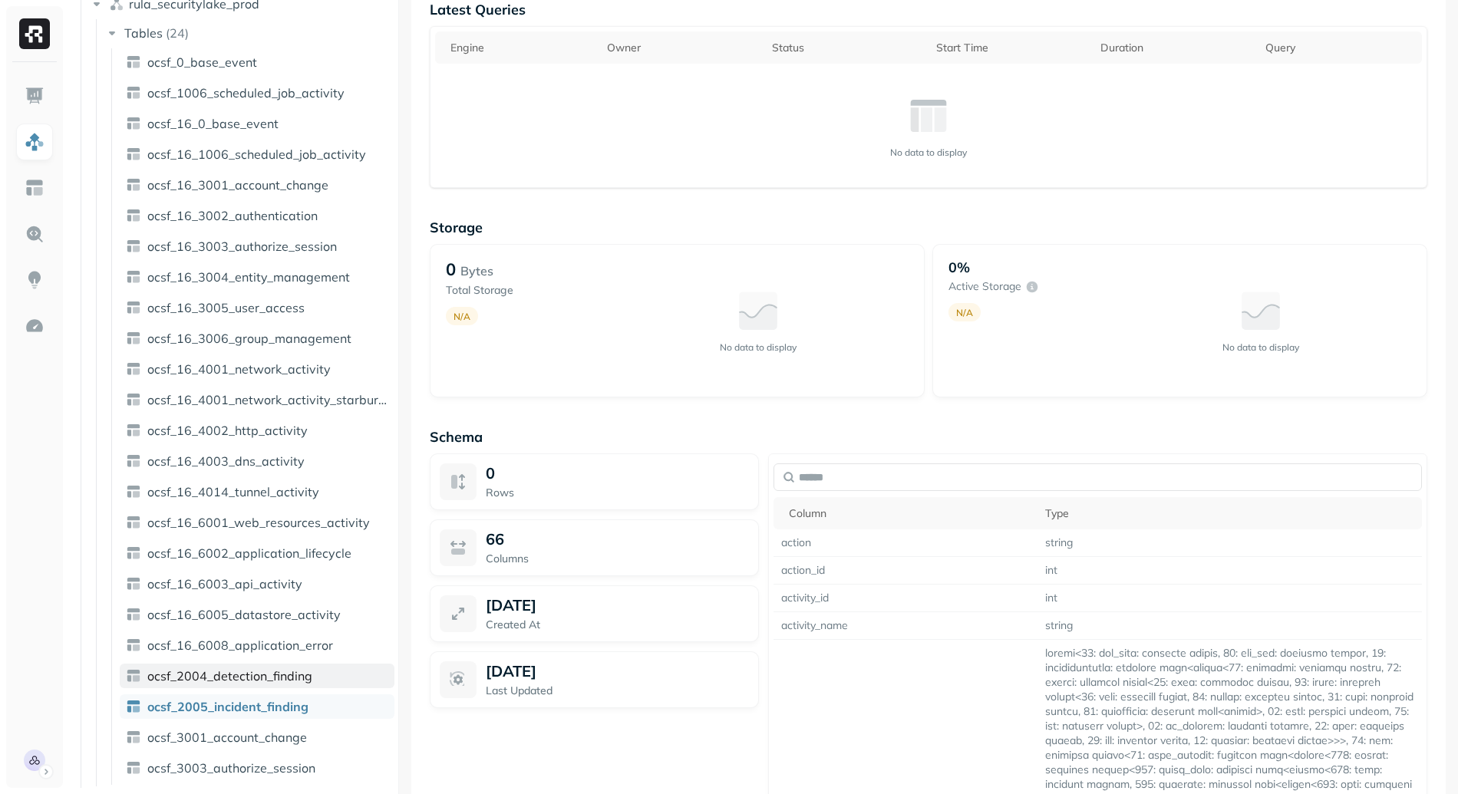
click at [260, 671] on span "ocsf_2004_detection_finding" at bounding box center [229, 675] width 165 height 15
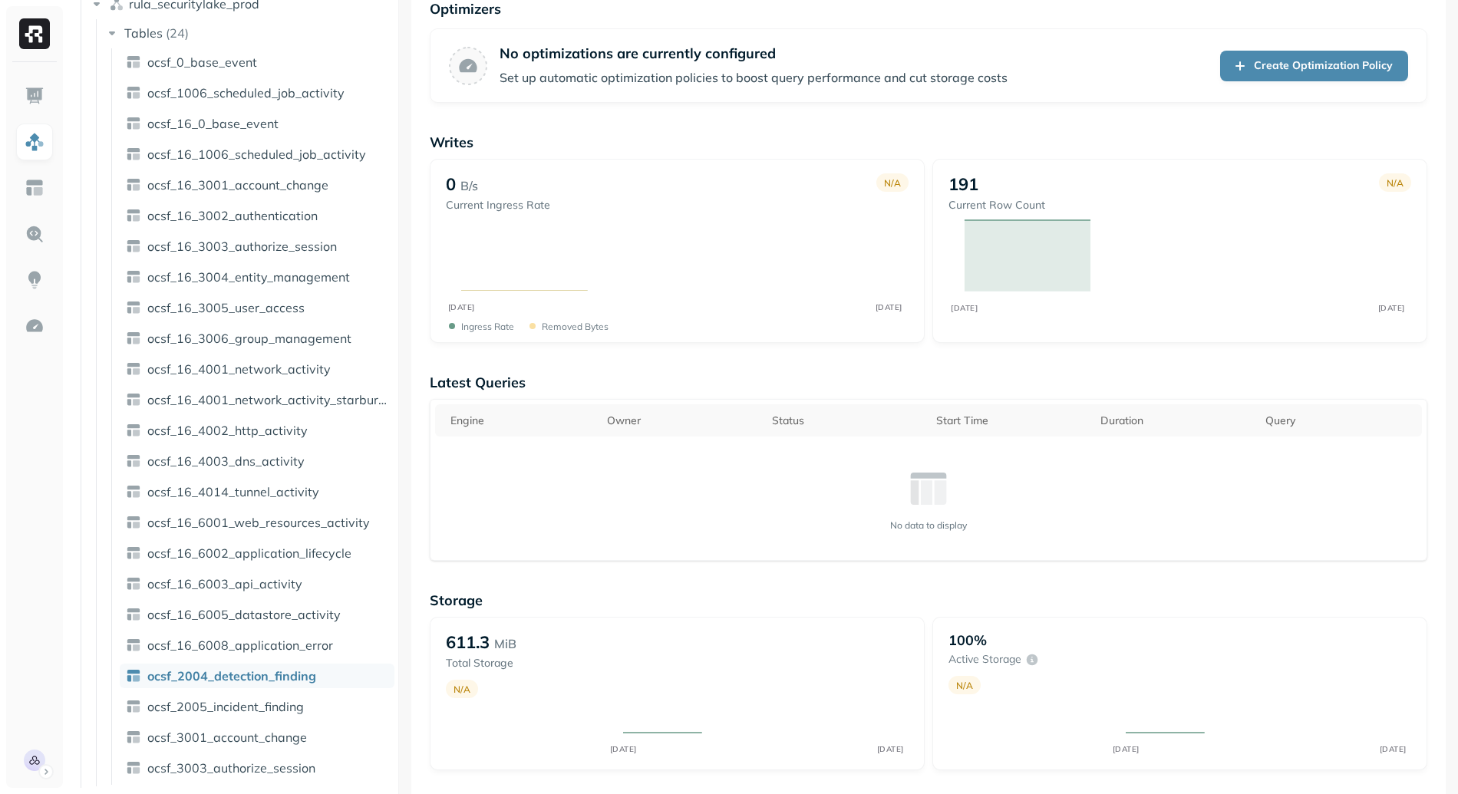
scroll to position [334, 0]
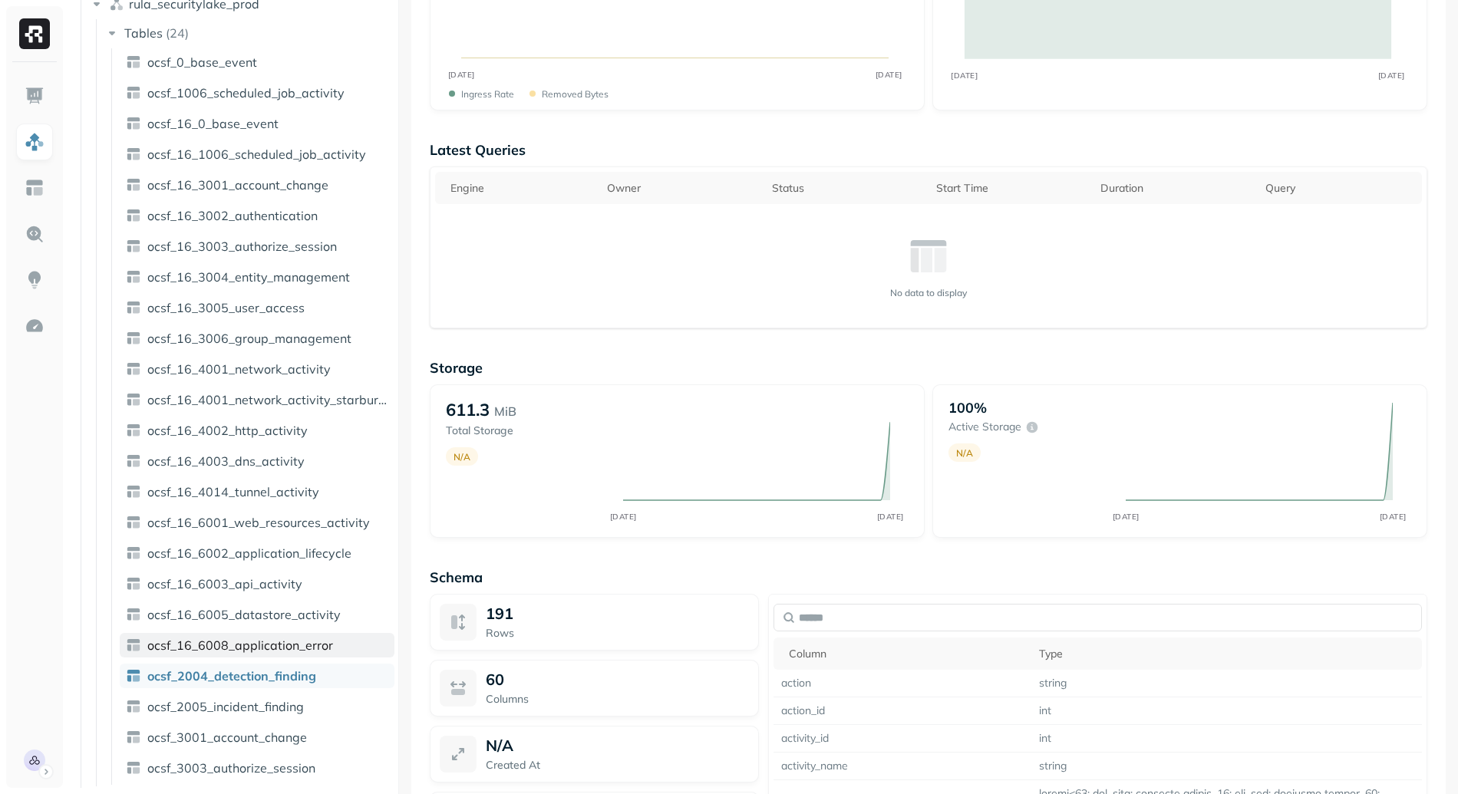
click at [274, 638] on span "ocsf_16_6008_application_error" at bounding box center [240, 645] width 186 height 15
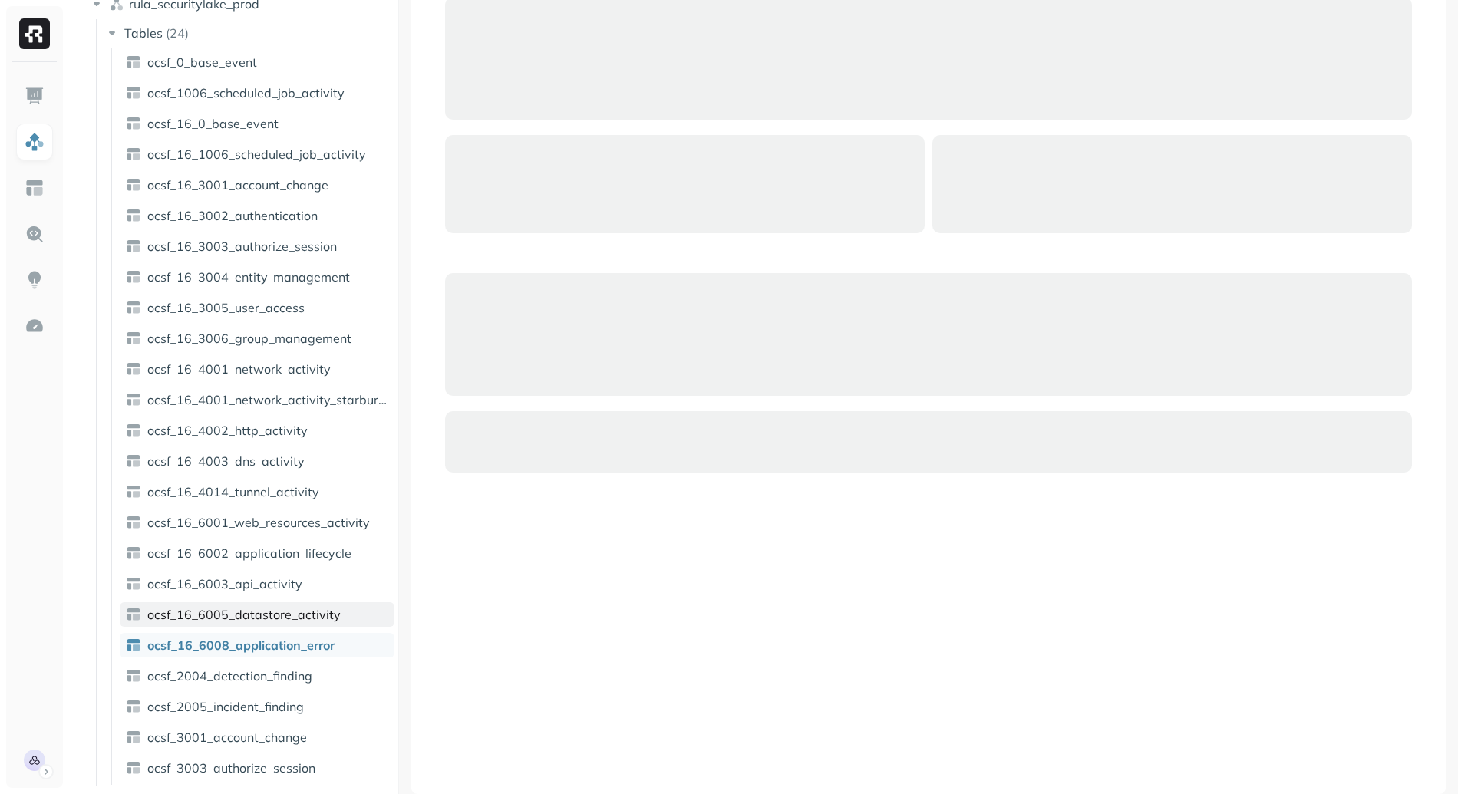
scroll to position [101, 0]
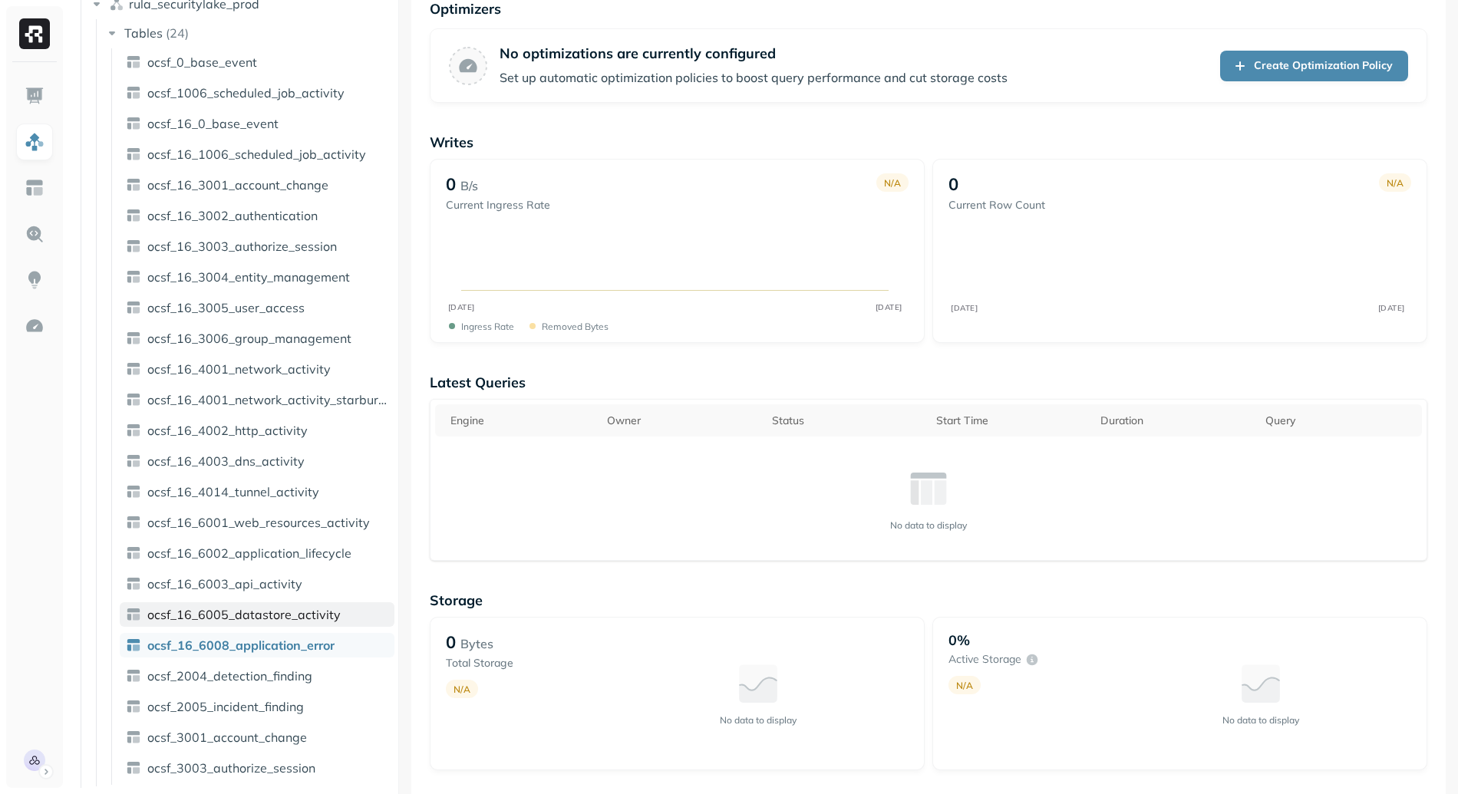
click at [277, 612] on span "ocsf_16_6005_datastore_activity" at bounding box center [243, 614] width 193 height 15
click at [288, 585] on span "ocsf_16_6003_api_activity" at bounding box center [224, 583] width 155 height 15
